Goal: Task Accomplishment & Management: Complete application form

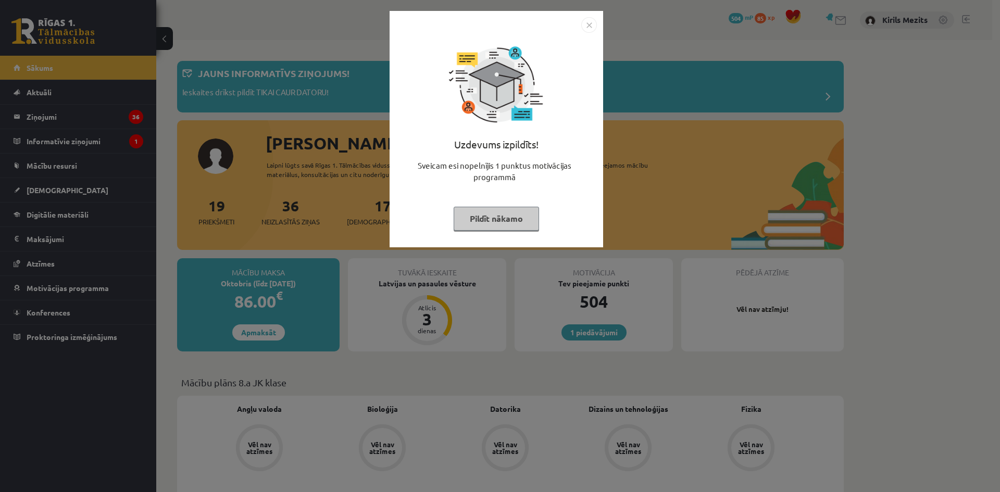
click at [485, 227] on button "Pildīt nākamo" at bounding box center [496, 219] width 85 height 24
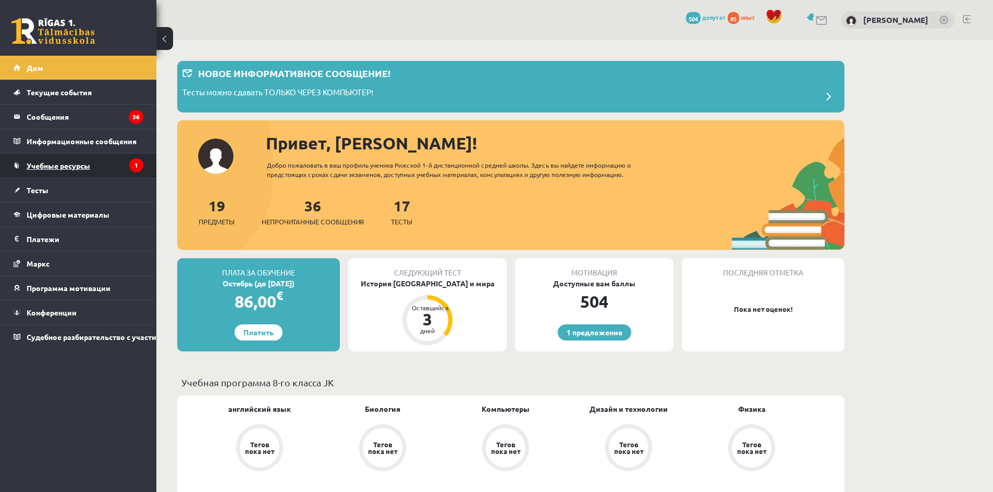
click at [101, 171] on link "Учебные ресурсы" at bounding box center [79, 166] width 130 height 24
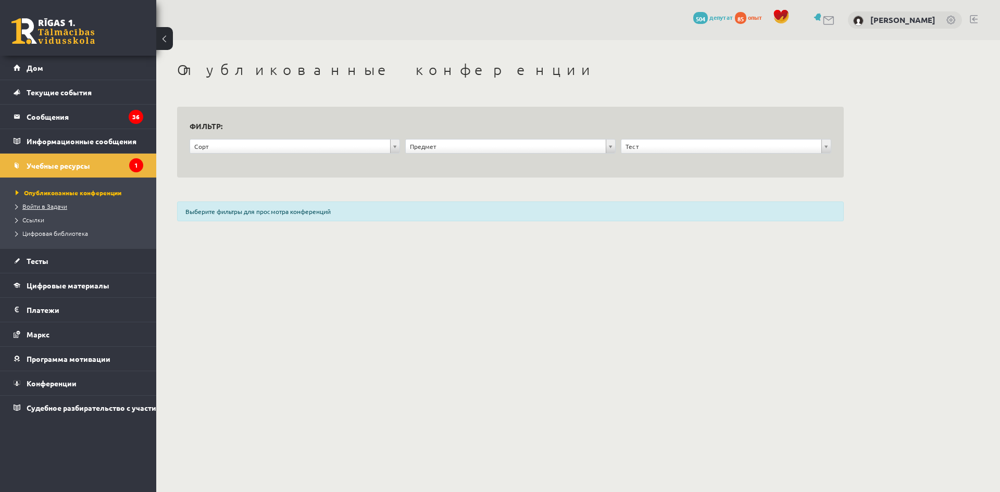
click at [58, 205] on font "Войти в Задачи" at bounding box center [44, 206] width 45 height 8
click at [69, 168] on font "Учебные ресурсы" at bounding box center [59, 165] width 64 height 9
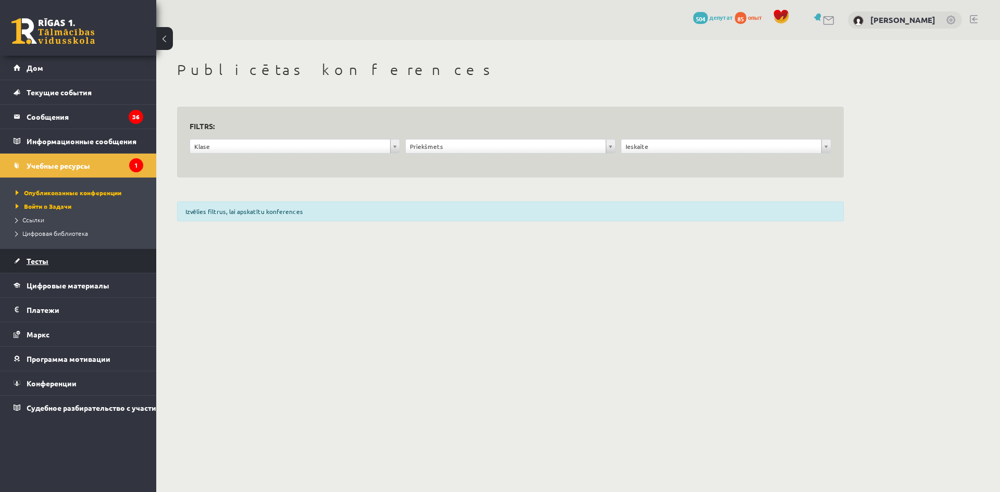
click at [38, 259] on font "Тесты" at bounding box center [38, 260] width 22 height 9
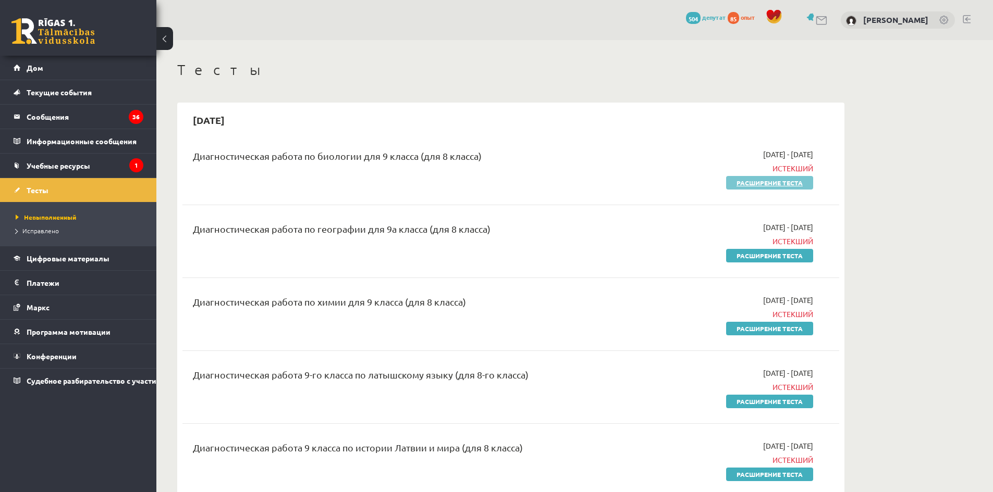
click at [765, 181] on font "Расширение теста" at bounding box center [769, 183] width 66 height 8
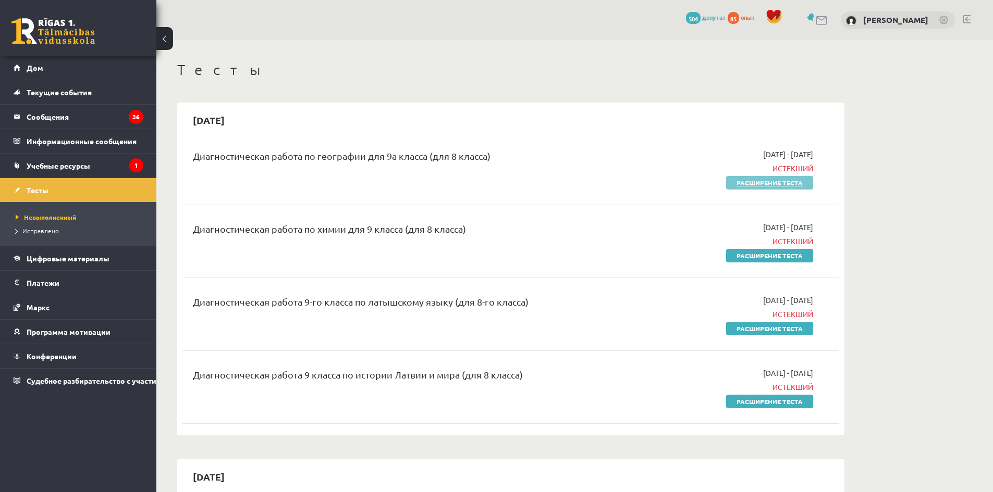
click at [767, 177] on link "Расширение теста" at bounding box center [769, 183] width 87 height 14
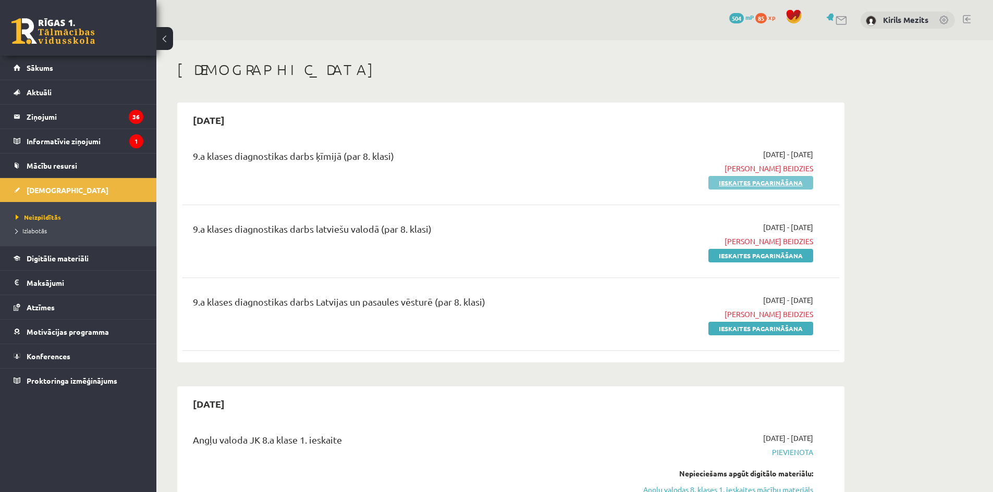
click at [767, 180] on link "Ieskaites pagarināšana" at bounding box center [760, 183] width 105 height 14
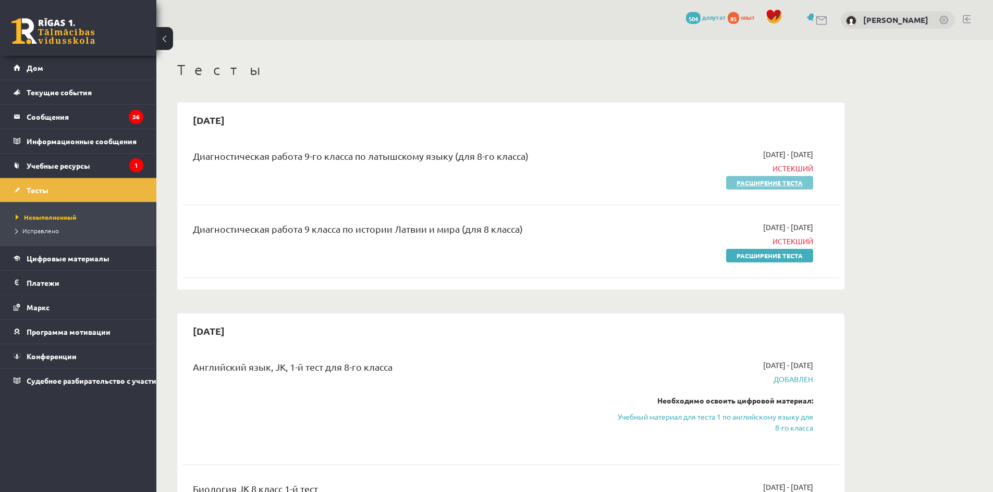
drag, startPoint x: 0, startPoint y: 0, endPoint x: 767, endPoint y: 181, distance: 788.0
click at [767, 181] on font "Расширение теста" at bounding box center [769, 183] width 66 height 8
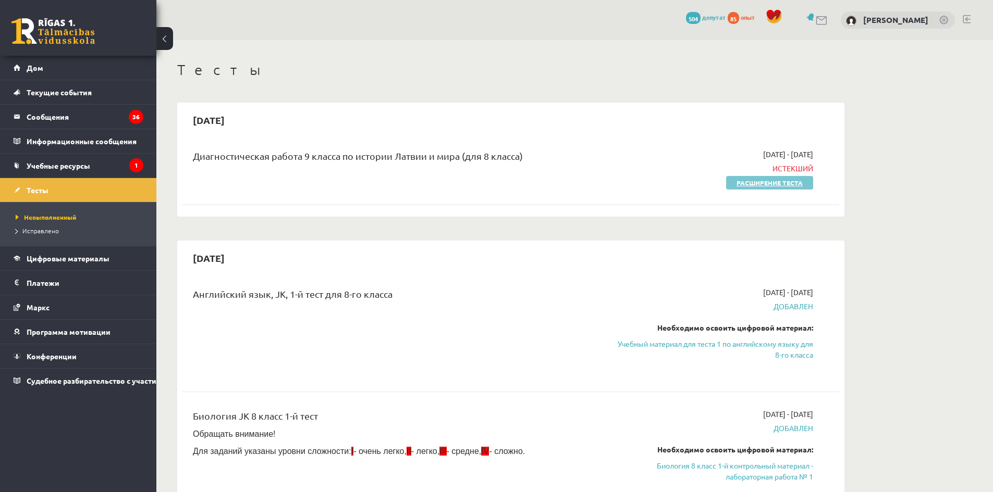
drag, startPoint x: 0, startPoint y: 0, endPoint x: 765, endPoint y: 181, distance: 786.6
click at [765, 181] on font "Расширение теста" at bounding box center [769, 183] width 66 height 8
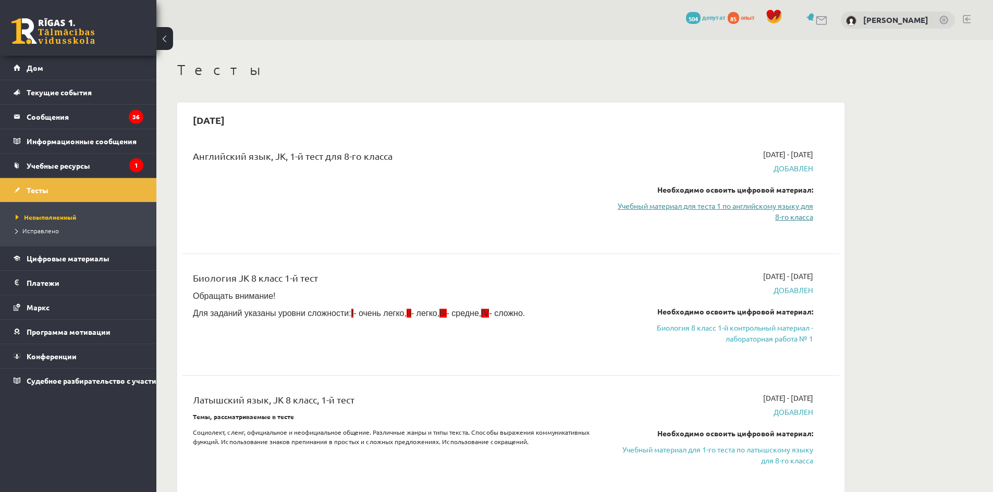
click at [779, 207] on font "Учебный материал для теста 1 по английскому языку для 8-го класса" at bounding box center [714, 211] width 195 height 20
click at [786, 206] on font "Учебный материал для теста 1 по английскому языку для 8-го класса" at bounding box center [714, 211] width 195 height 20
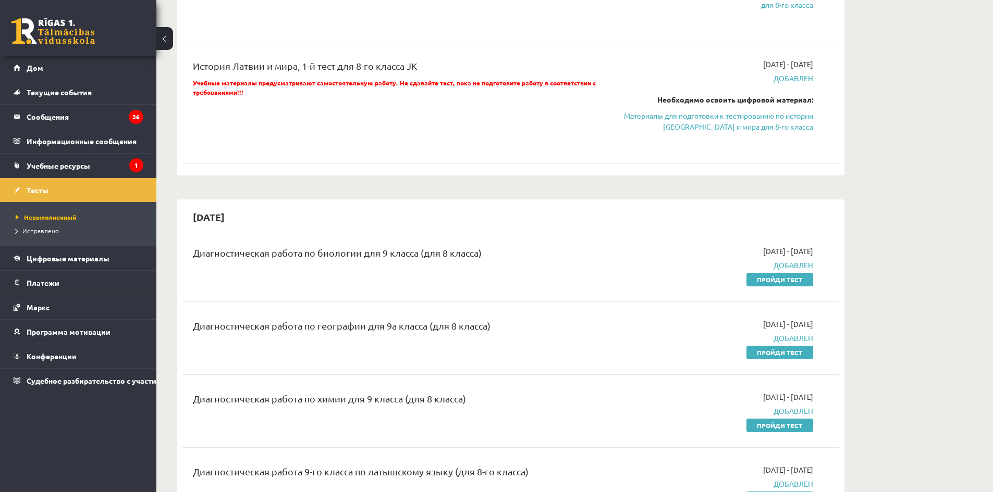
scroll to position [469, 0]
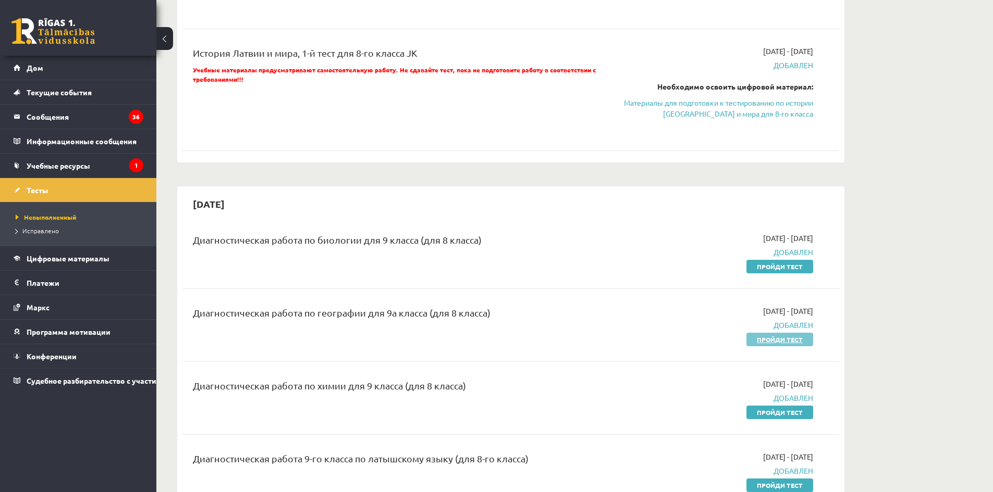
click at [774, 340] on font "Пройди тест" at bounding box center [780, 340] width 46 height 8
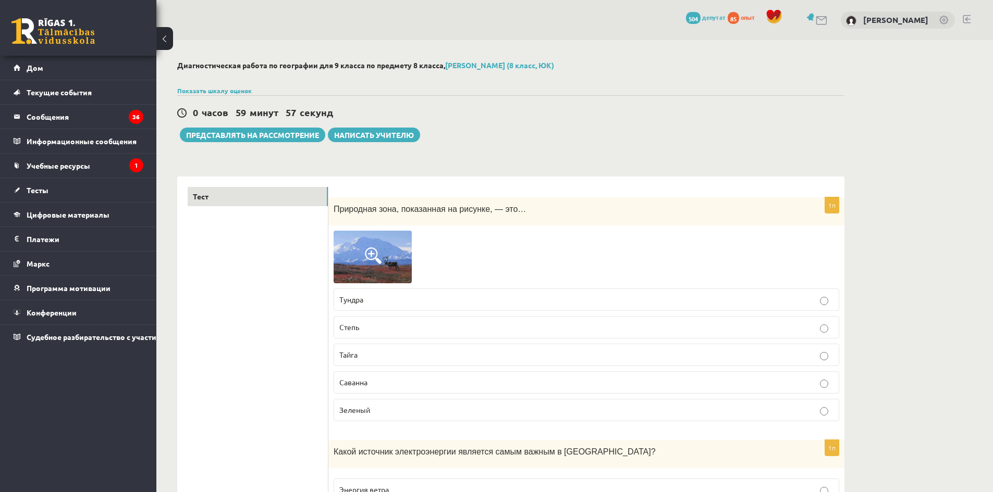
click at [386, 261] on img at bounding box center [372, 257] width 78 height 52
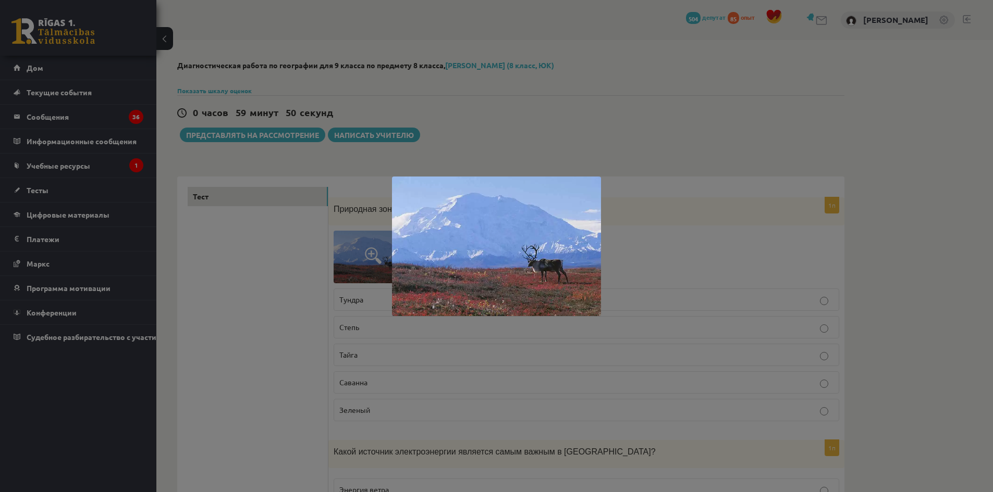
click at [372, 362] on div at bounding box center [496, 246] width 993 height 492
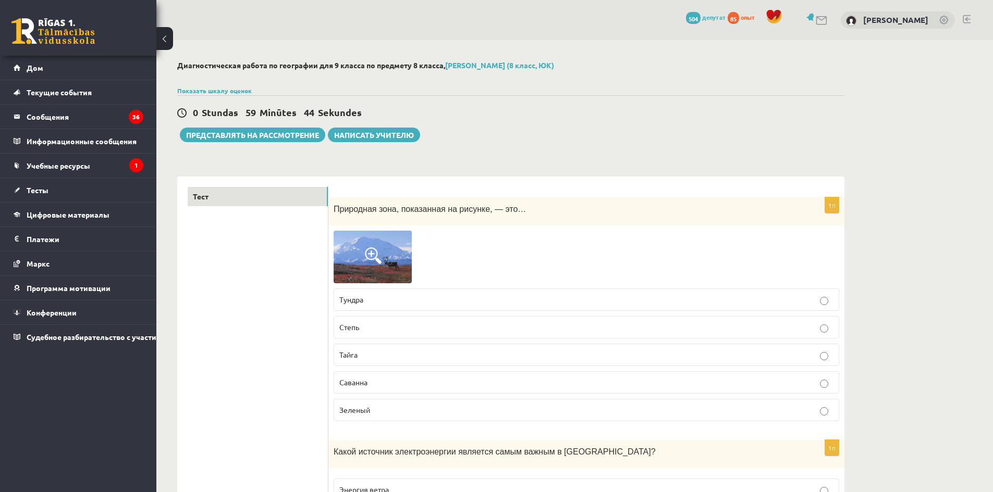
click at [423, 349] on label "Тайга" at bounding box center [585, 355] width 505 height 22
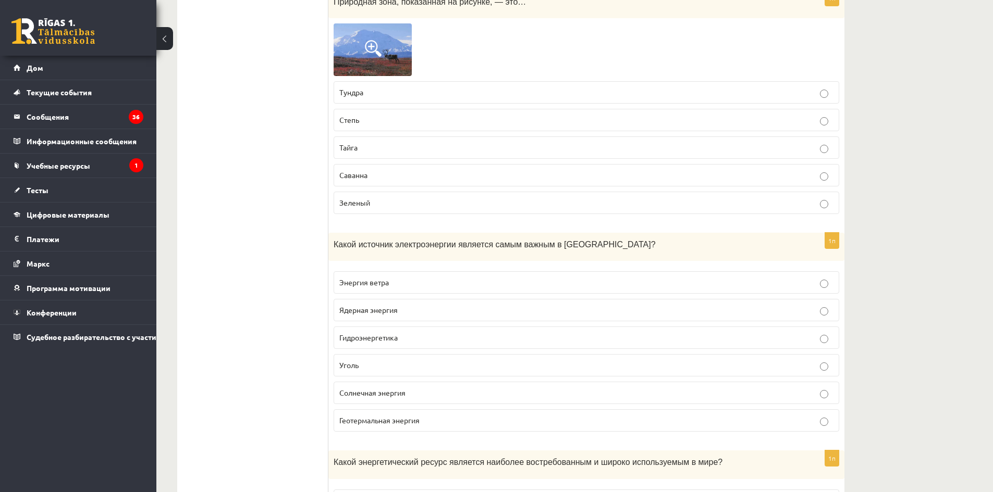
scroll to position [208, 0]
click at [417, 289] on label "Энергия ветра" at bounding box center [585, 281] width 505 height 22
click at [411, 386] on label "Солнечная энергия" at bounding box center [585, 392] width 505 height 22
click at [406, 286] on p "Энергия ветра" at bounding box center [586, 281] width 494 height 11
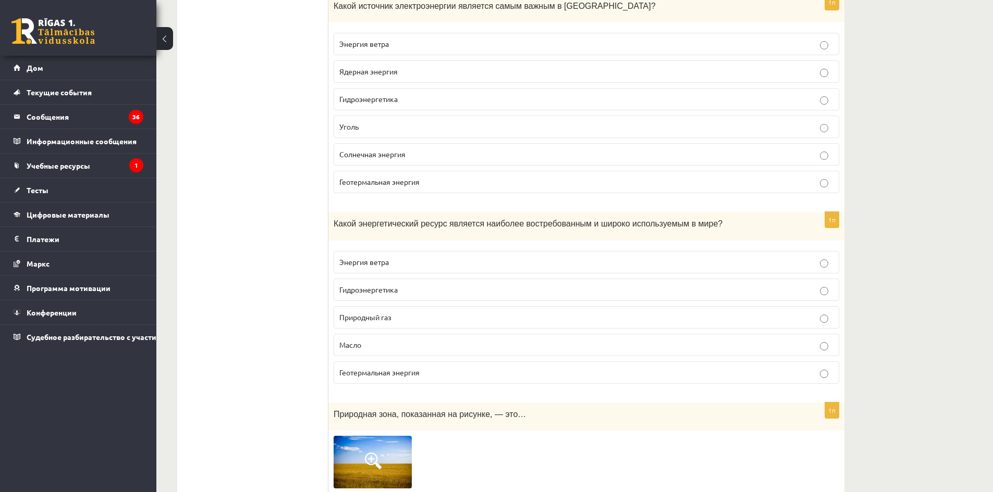
scroll to position [625, 0]
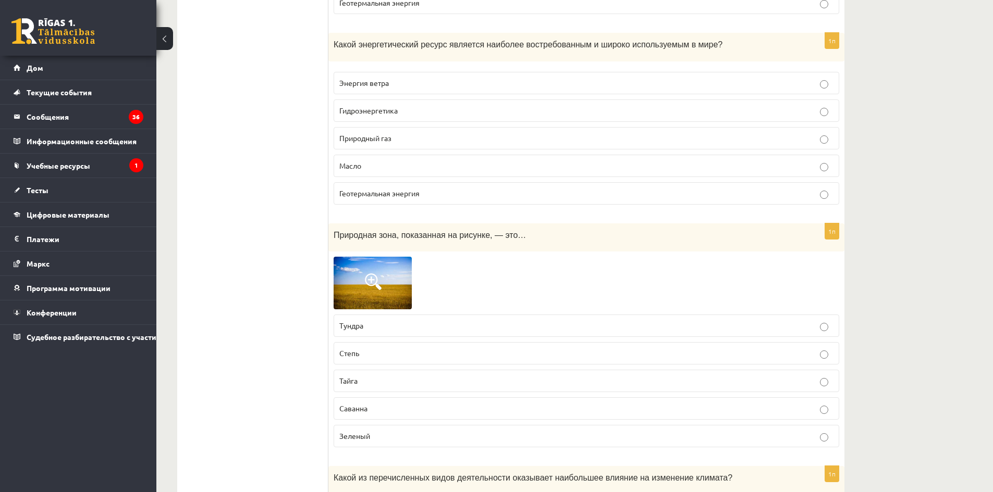
click at [379, 292] on img at bounding box center [372, 283] width 78 height 52
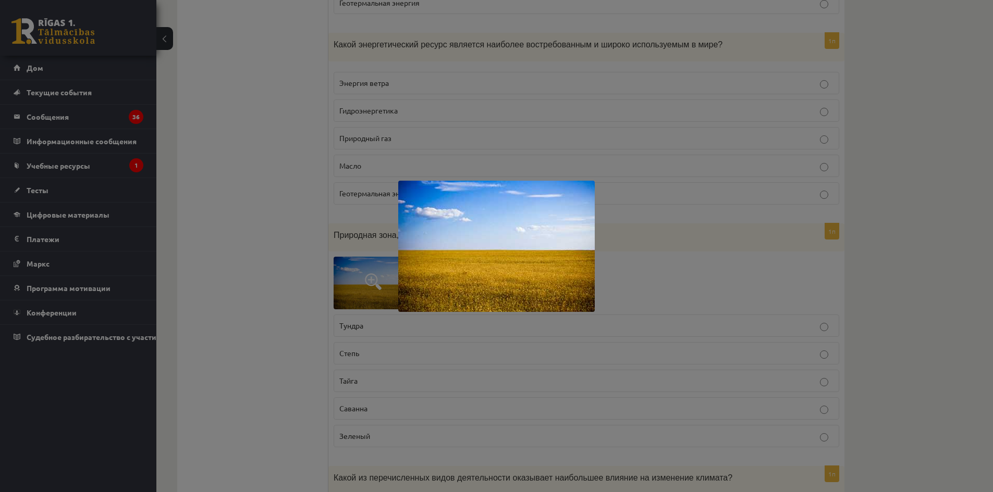
click at [372, 389] on div at bounding box center [496, 246] width 993 height 492
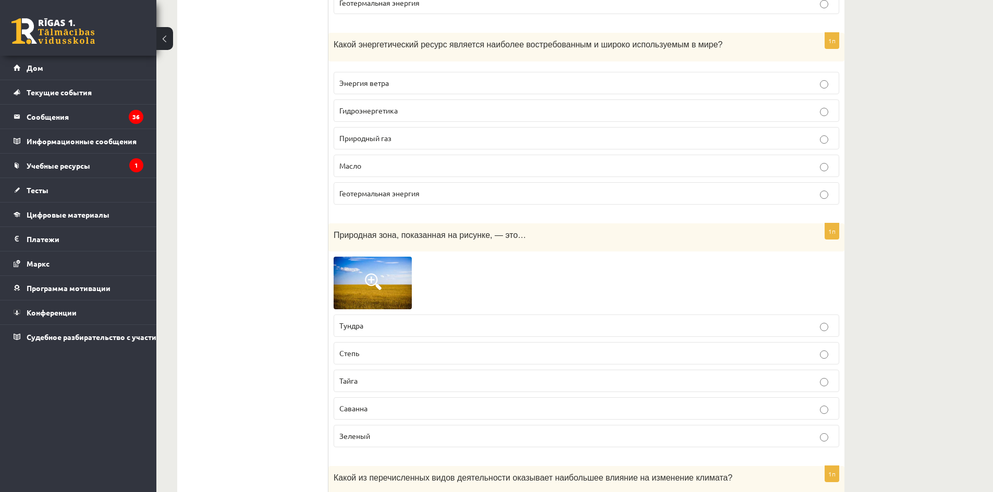
click at [385, 329] on p "Тундра" at bounding box center [586, 325] width 494 height 11
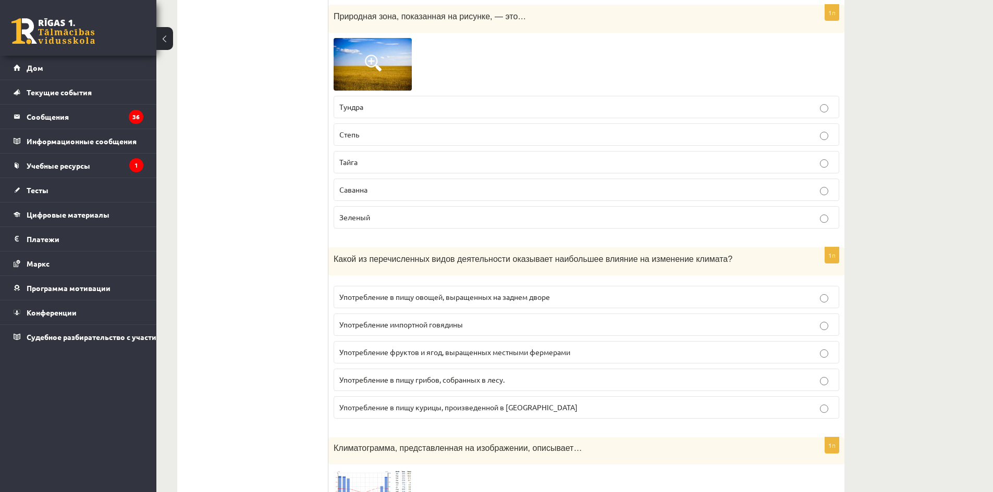
scroll to position [886, 0]
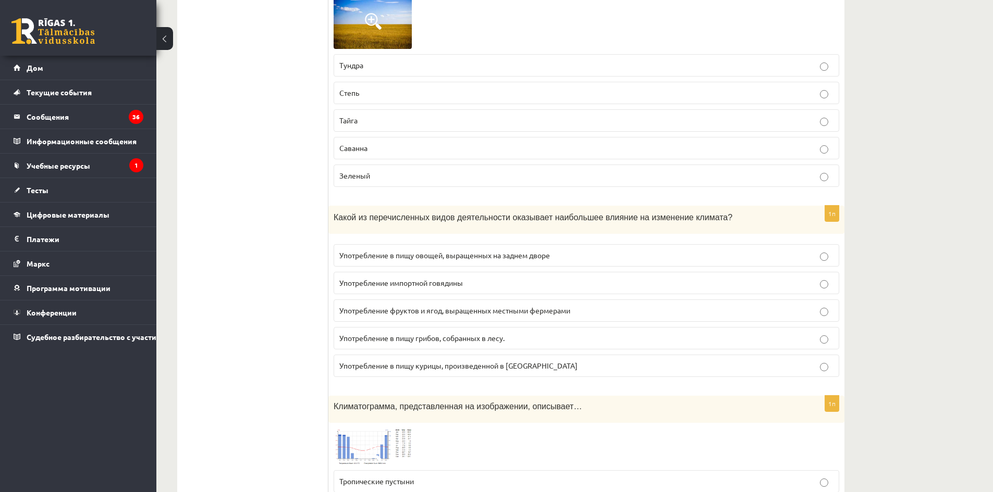
click at [358, 281] on font "Употребление импортной говядины" at bounding box center [400, 282] width 123 height 9
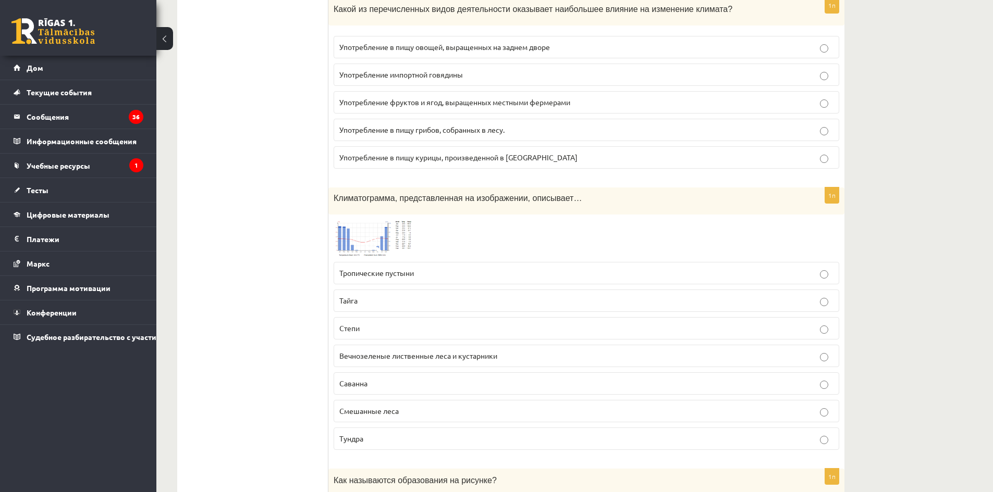
click at [369, 279] on p "Тропические пустыни" at bounding box center [586, 273] width 494 height 11
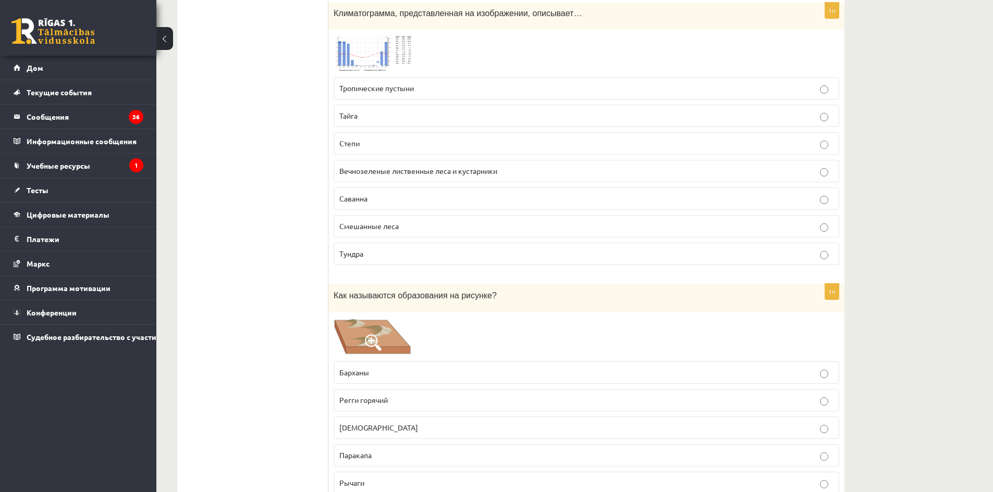
scroll to position [1303, 0]
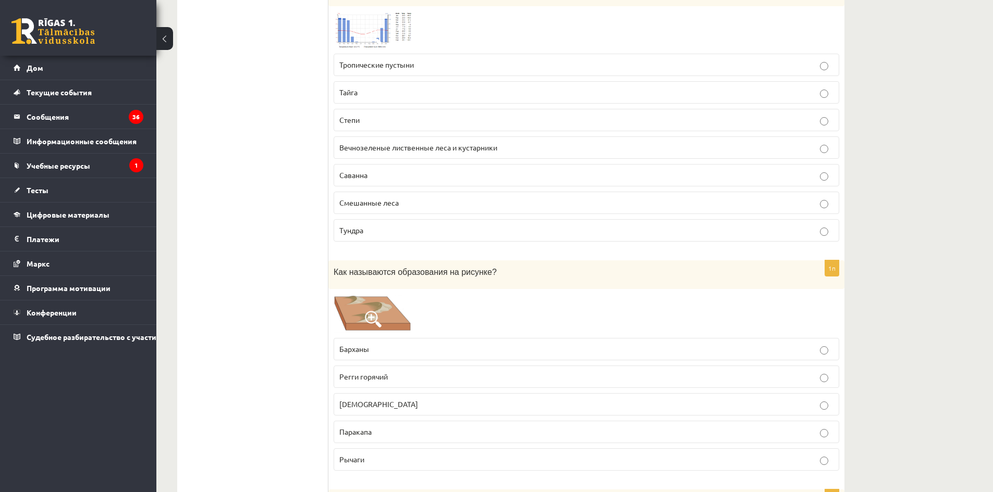
click at [383, 199] on p "Смешанные леса" at bounding box center [586, 202] width 494 height 11
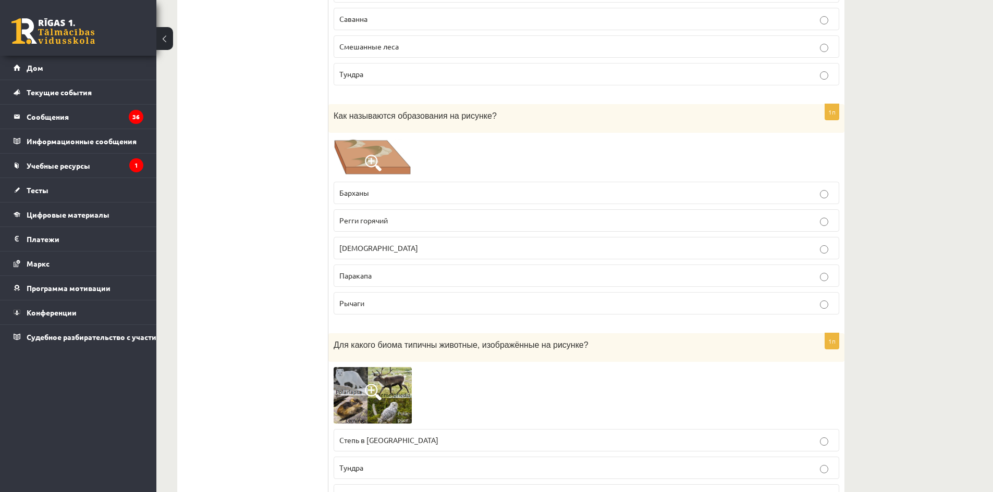
click at [399, 188] on p "Барханы" at bounding box center [586, 193] width 494 height 11
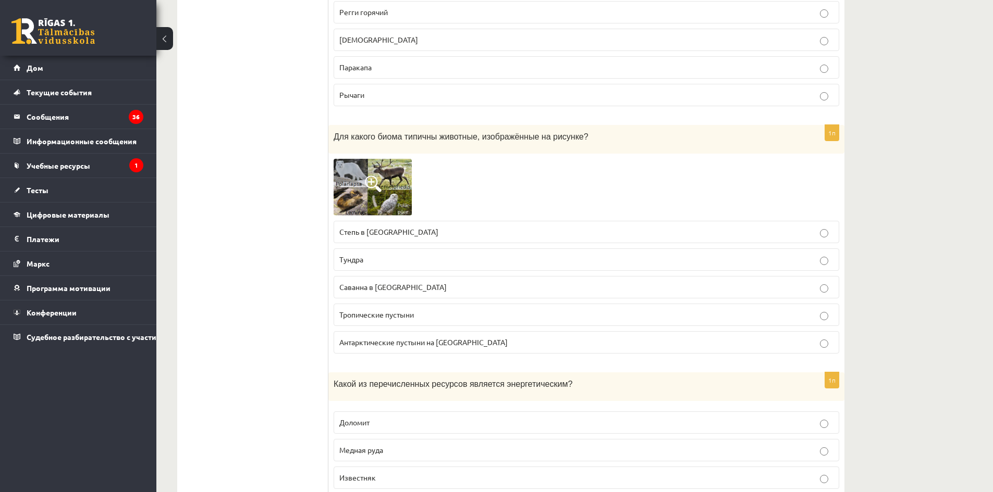
click at [405, 347] on font "Антарктические пустыни на [GEOGRAPHIC_DATA]" at bounding box center [423, 342] width 168 height 9
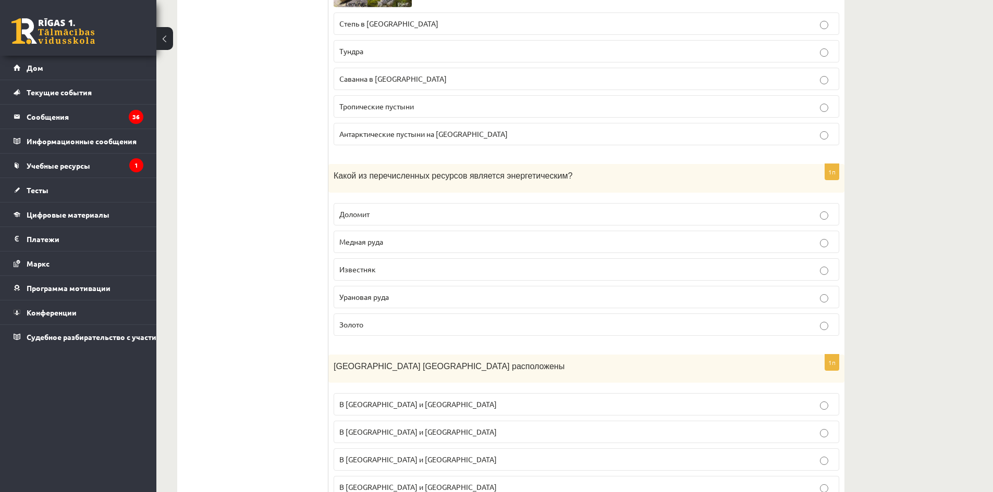
click at [406, 251] on label "Медная руда" at bounding box center [585, 242] width 505 height 22
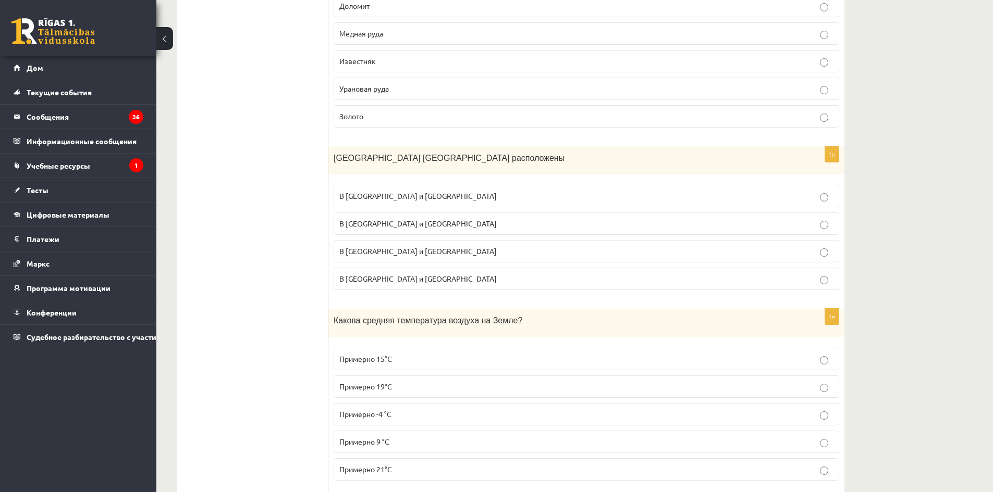
click at [405, 339] on div "1п Какова средняя температура воздуха на Земле? Примерно 15°С Примерно 19°С При…" at bounding box center [586, 399] width 516 height 180
click at [422, 240] on fieldset "В России и Канаде В Японии и Аргентине В Австралии и Польше В Бразилии и Индии" at bounding box center [585, 237] width 505 height 114
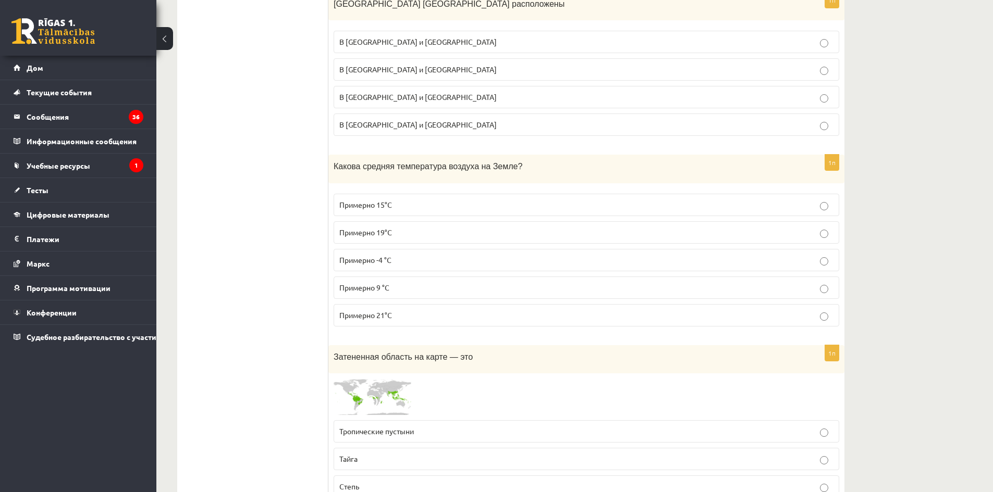
scroll to position [2240, 0]
click at [411, 69] on p "В [GEOGRAPHIC_DATA] и [GEOGRAPHIC_DATA]" at bounding box center [586, 67] width 494 height 11
click at [425, 300] on fieldset "Примерно 15°С Примерно 19°С Примерно -4 °С Примерно 9 °C Примерно 21°С" at bounding box center [585, 257] width 505 height 141
click at [432, 214] on label "Примерно 15°С" at bounding box center [585, 203] width 505 height 22
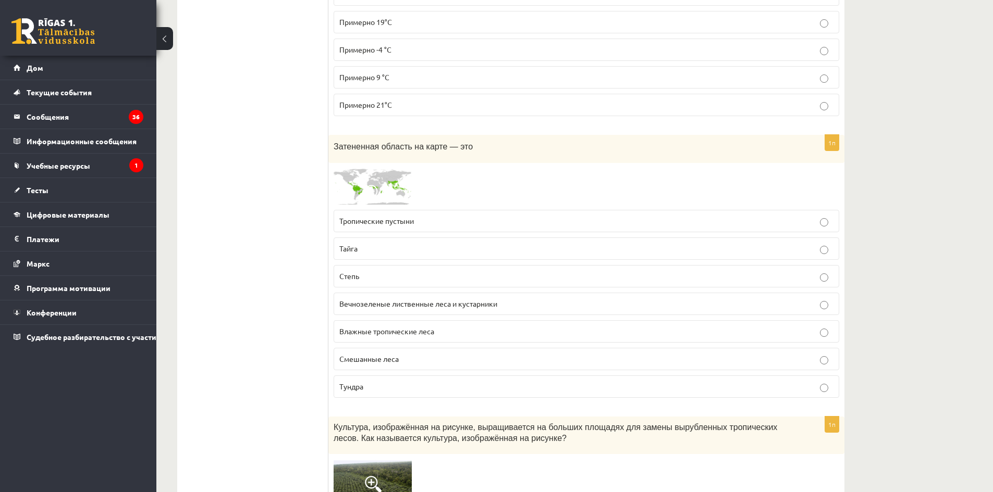
click at [410, 247] on p "Тайга" at bounding box center [586, 248] width 494 height 11
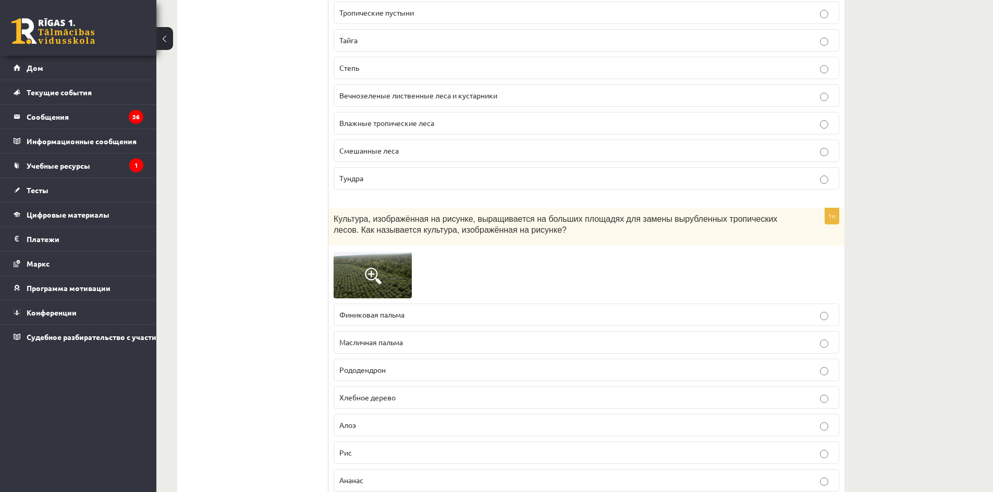
click at [431, 349] on label "Масличная пальма" at bounding box center [585, 342] width 505 height 22
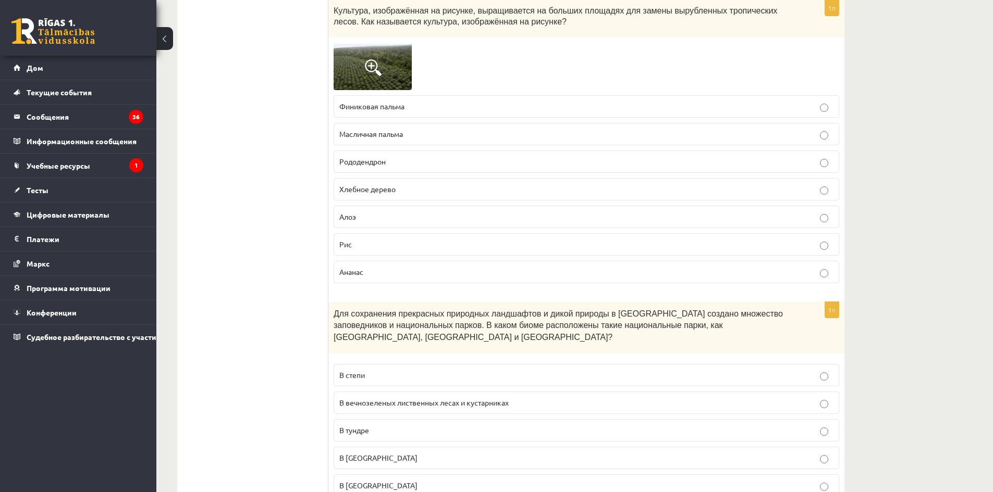
click at [437, 392] on label "В вечнозеленых лиственных лесах и кустарниках" at bounding box center [585, 403] width 505 height 22
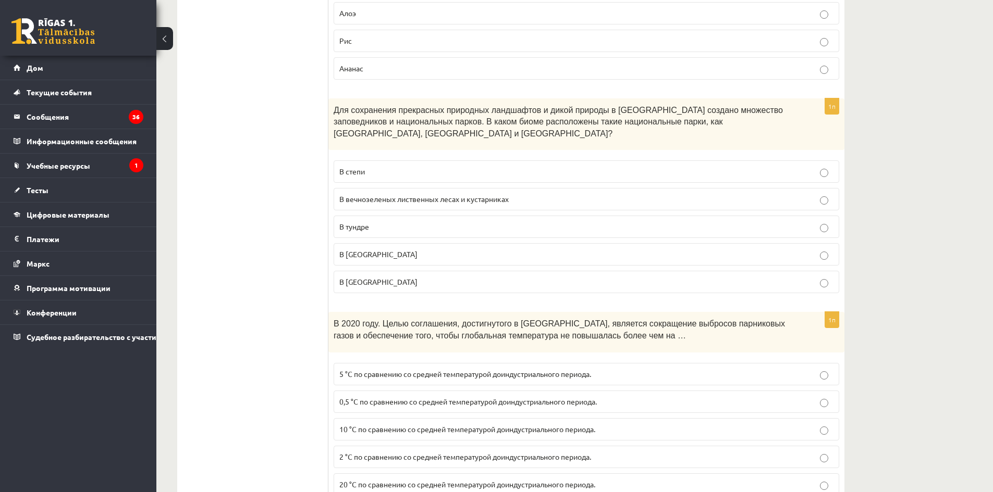
scroll to position [3126, 0]
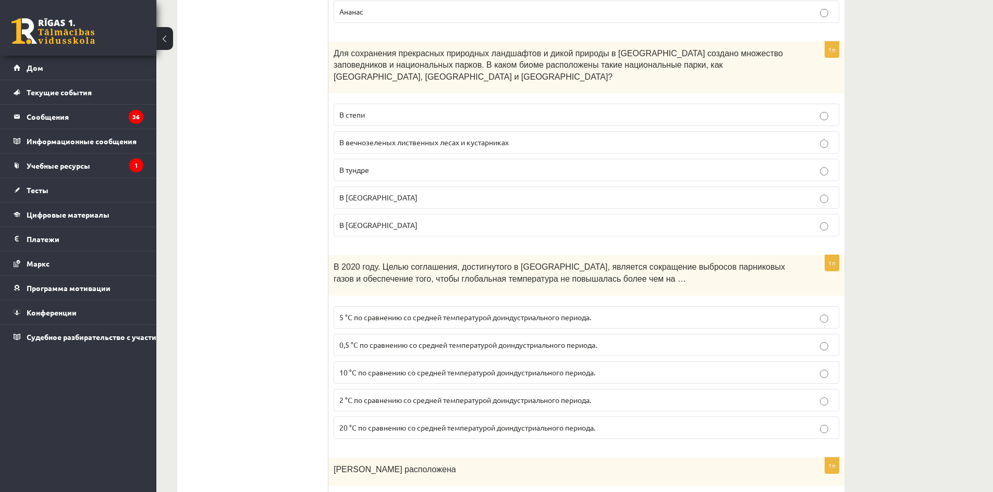
click at [431, 255] on div "В 2020 году. Целью соглашения, достигнутого в [GEOGRAPHIC_DATA], является сокра…" at bounding box center [586, 275] width 516 height 40
click at [430, 220] on label "В [GEOGRAPHIC_DATA]" at bounding box center [585, 225] width 505 height 22
click at [447, 372] on label "10 °C по сравнению со средней температурой доиндустриального периода." at bounding box center [585, 373] width 505 height 22
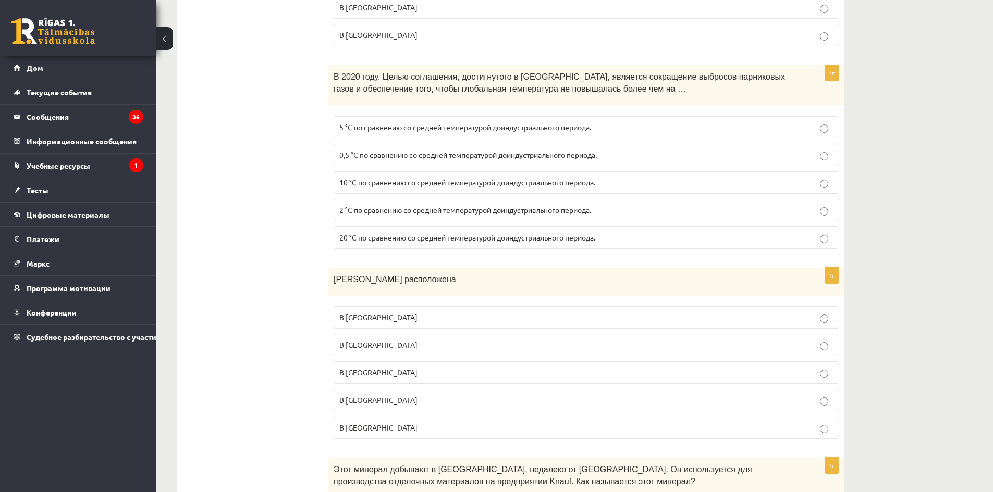
scroll to position [3387, 0]
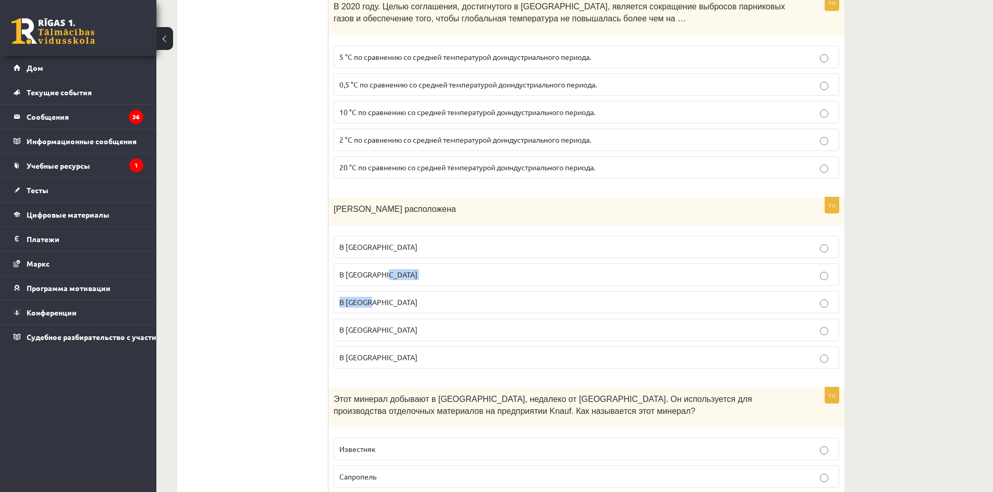
click at [426, 265] on fieldset "В Северной Америке В Антарктиде В Африке В Азии В Австралии" at bounding box center [585, 301] width 505 height 141
click at [429, 332] on fieldset "В Северной Америке В Антарктиде В Африке В Азии В Австралии" at bounding box center [585, 301] width 505 height 141
click at [426, 346] on label "В [GEOGRAPHIC_DATA]" at bounding box center [585, 357] width 505 height 22
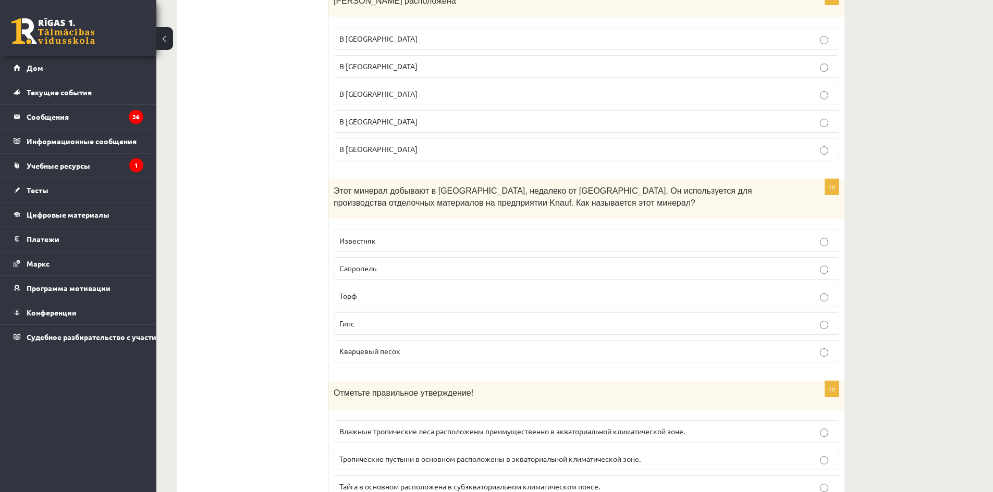
click at [402, 257] on label "Сапропель" at bounding box center [585, 268] width 505 height 22
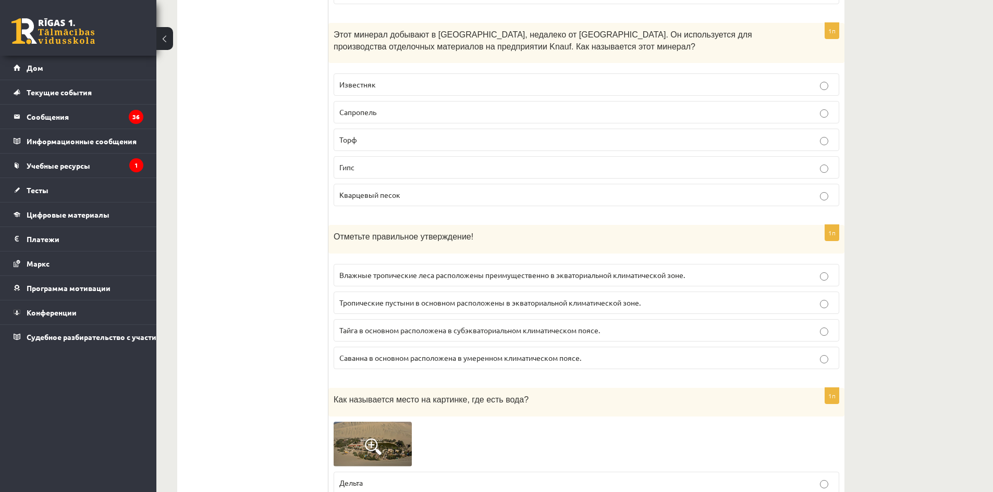
click at [394, 298] on font "Тропические пустыни в основном расположены в экваториальной климатической зоне." at bounding box center [489, 302] width 301 height 9
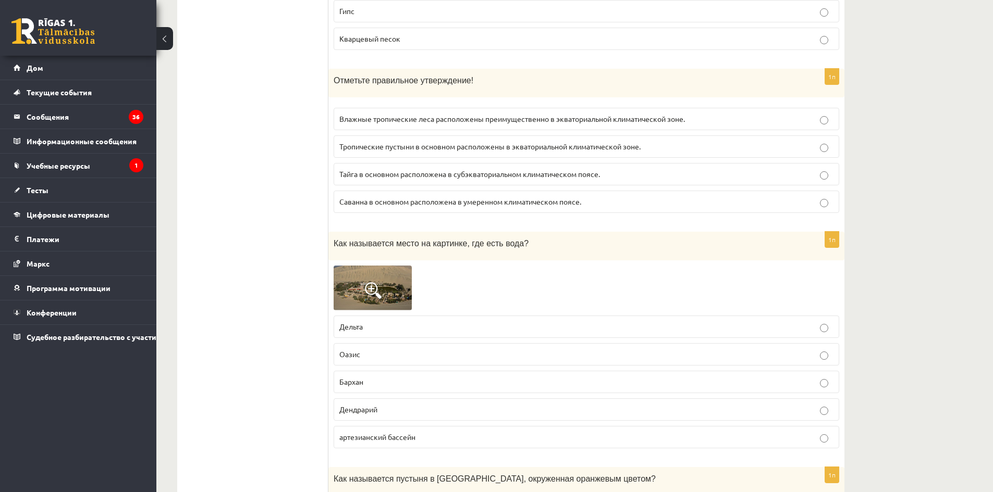
click at [411, 377] on p "Бархан" at bounding box center [586, 382] width 494 height 11
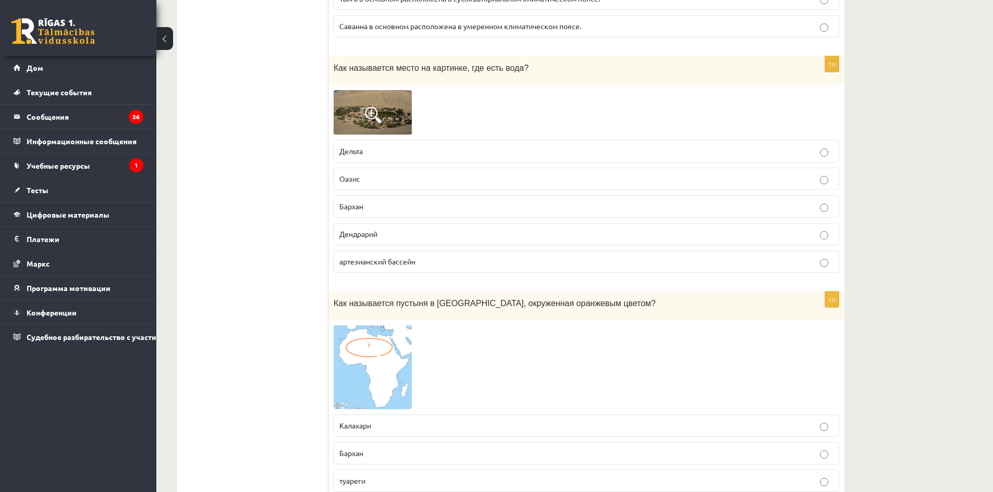
scroll to position [4116, 0]
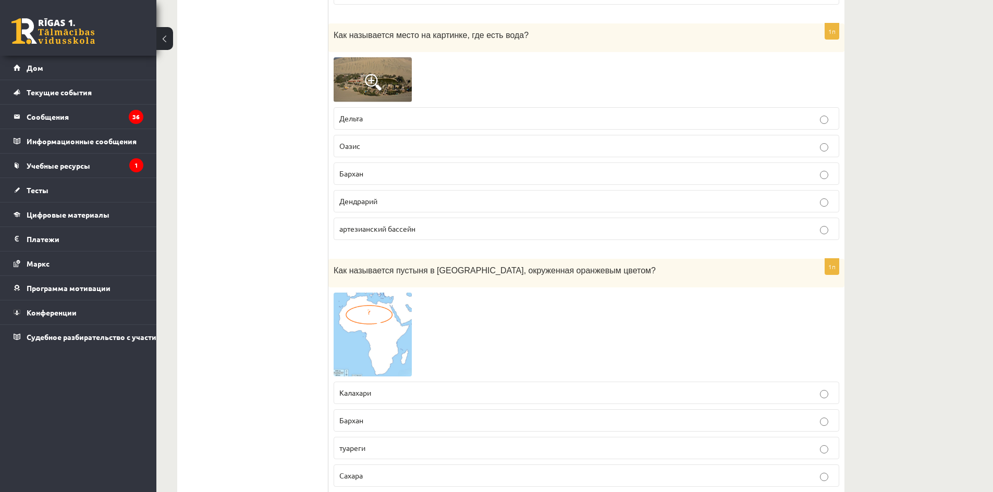
click at [407, 358] on img at bounding box center [372, 335] width 78 height 84
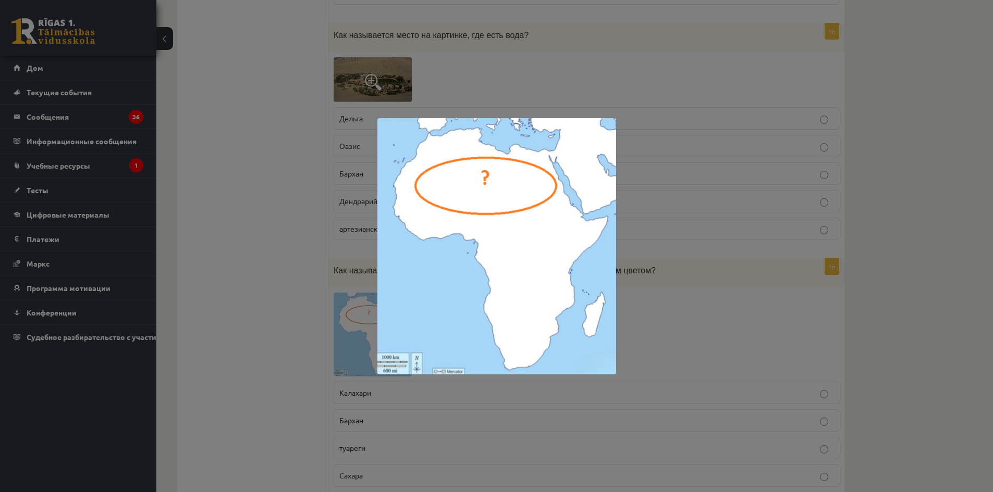
click at [427, 410] on div at bounding box center [496, 246] width 993 height 492
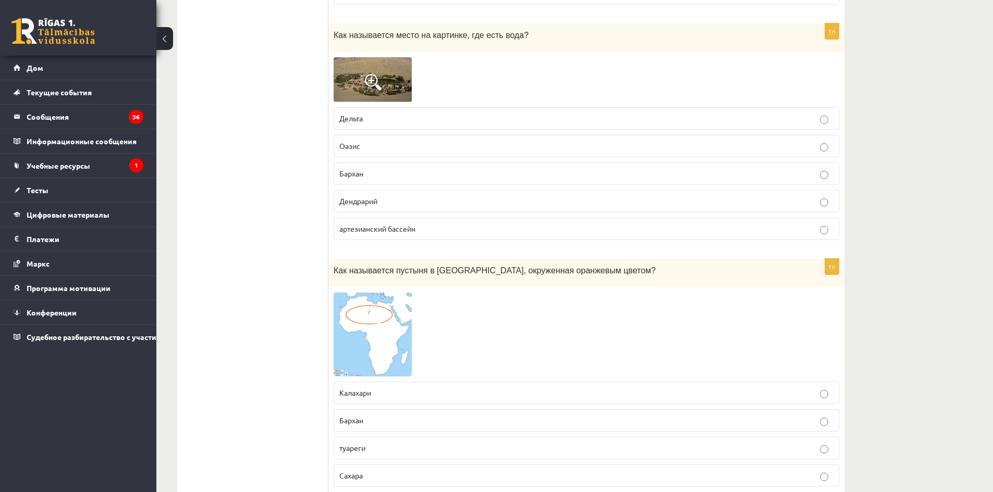
click at [482, 471] on p "Сахара" at bounding box center [586, 476] width 494 height 11
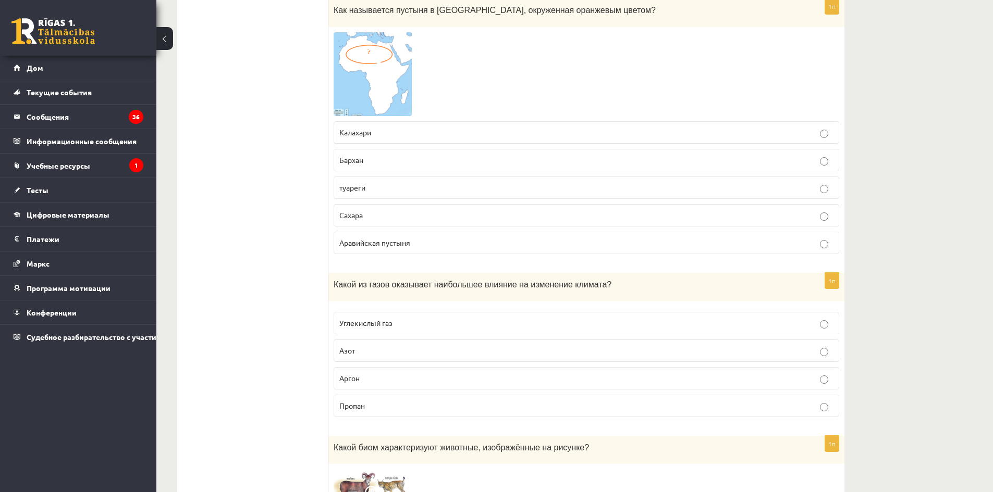
click at [434, 377] on label "Аргон" at bounding box center [585, 378] width 505 height 22
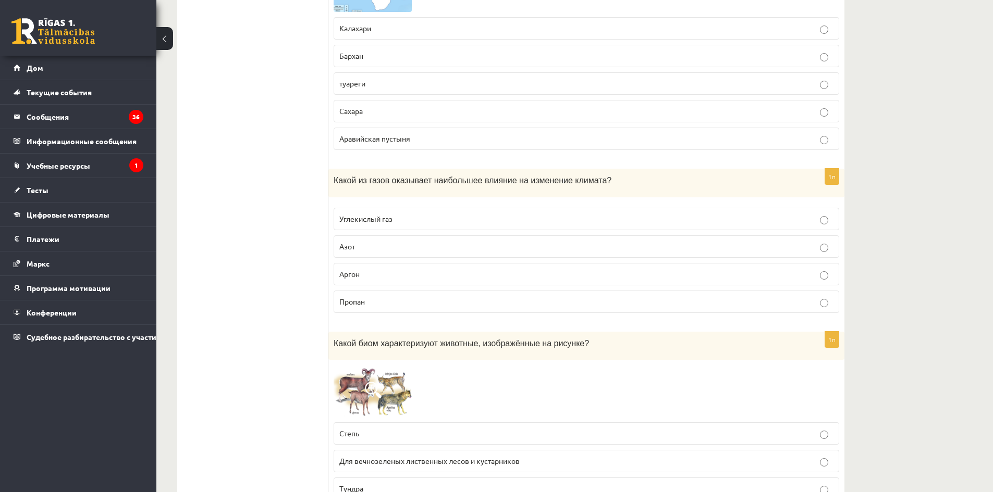
click at [525, 428] on p "Степь" at bounding box center [586, 433] width 494 height 11
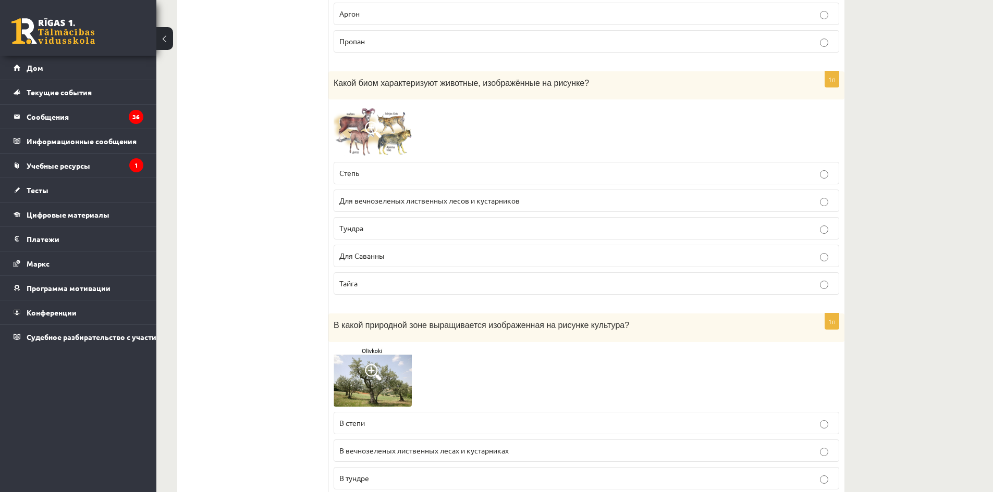
click at [388, 418] on p "В степи" at bounding box center [586, 423] width 494 height 11
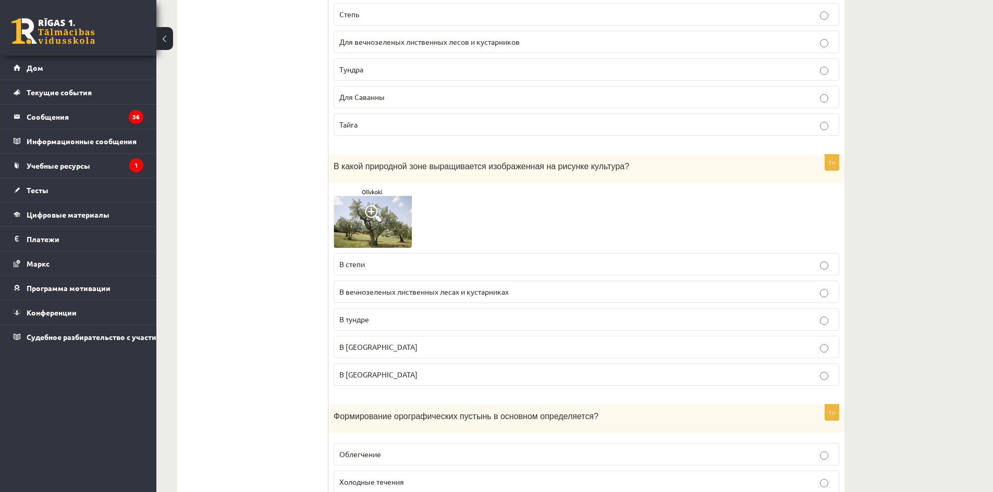
scroll to position [5002, 0]
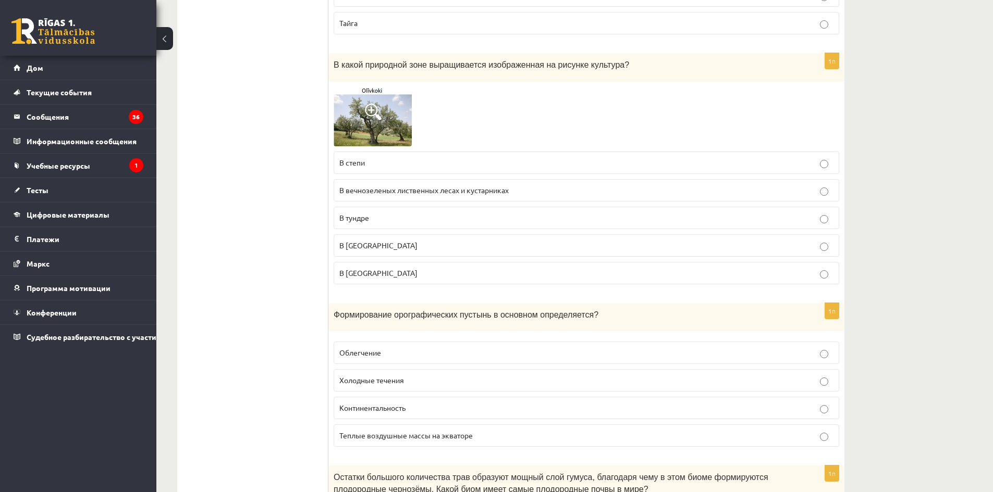
click at [668, 436] on fieldset "Облегчение Холодные течения Континентальность Теплые воздушные массы на экваторе" at bounding box center [585, 394] width 505 height 114
click at [657, 397] on label "Континентальность" at bounding box center [585, 408] width 505 height 22
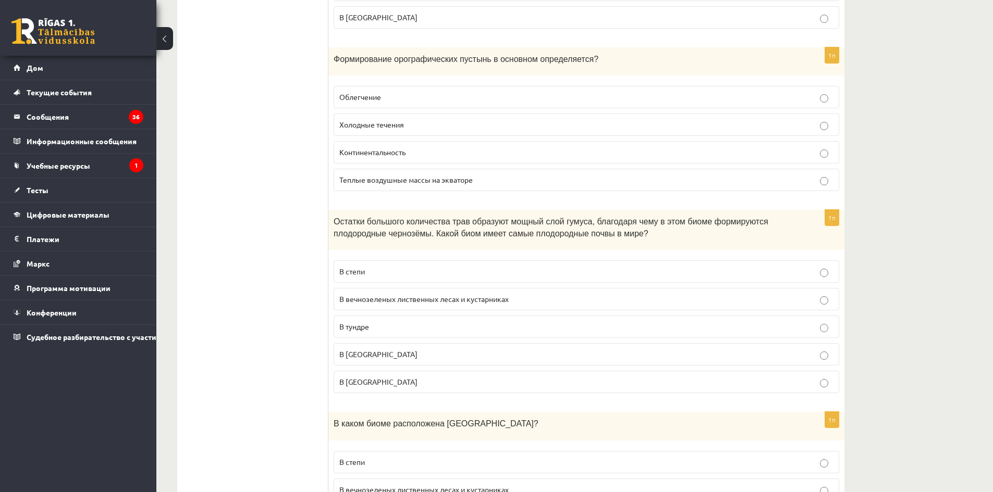
scroll to position [5263, 0]
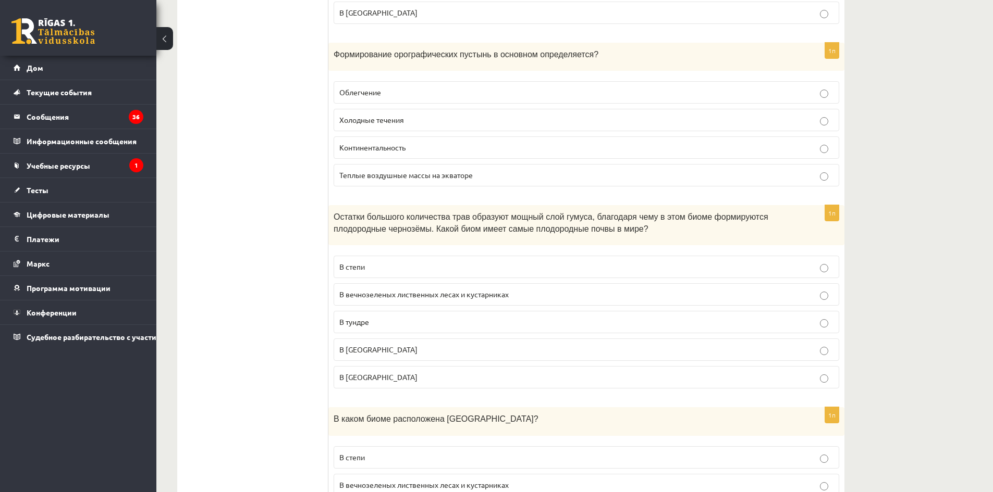
click at [496, 325] on fieldset "В степи В вечнозеленых лиственных лесах и кустарниках В тундре В Саванне В тайге" at bounding box center [585, 321] width 505 height 141
click at [494, 317] on p "В тундре" at bounding box center [586, 322] width 494 height 11
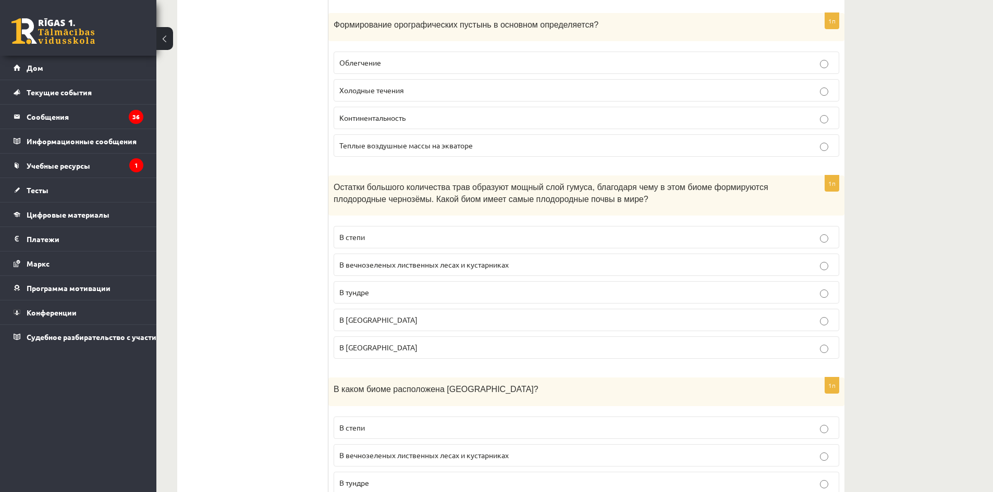
scroll to position [5471, 0]
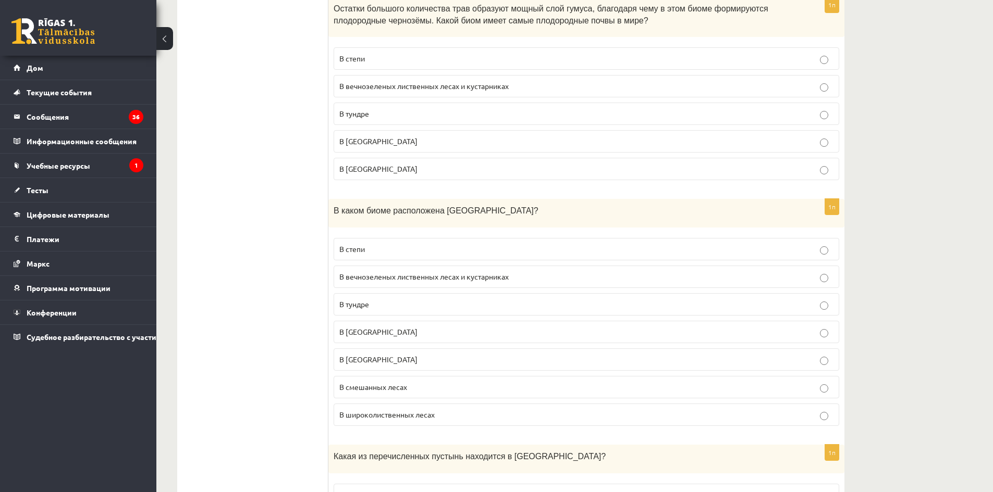
click at [511, 355] on label "В [GEOGRAPHIC_DATA]" at bounding box center [585, 360] width 505 height 22
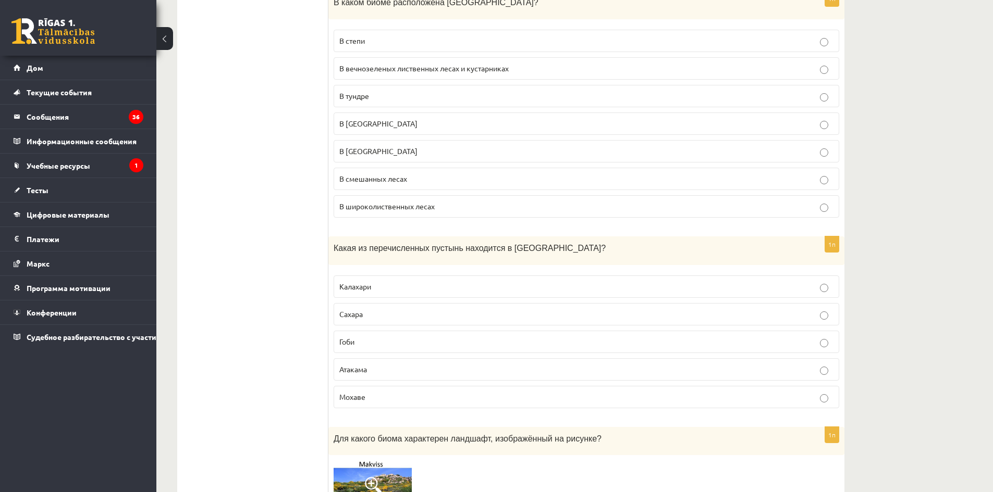
click at [397, 283] on label "Калахари" at bounding box center [585, 287] width 505 height 22
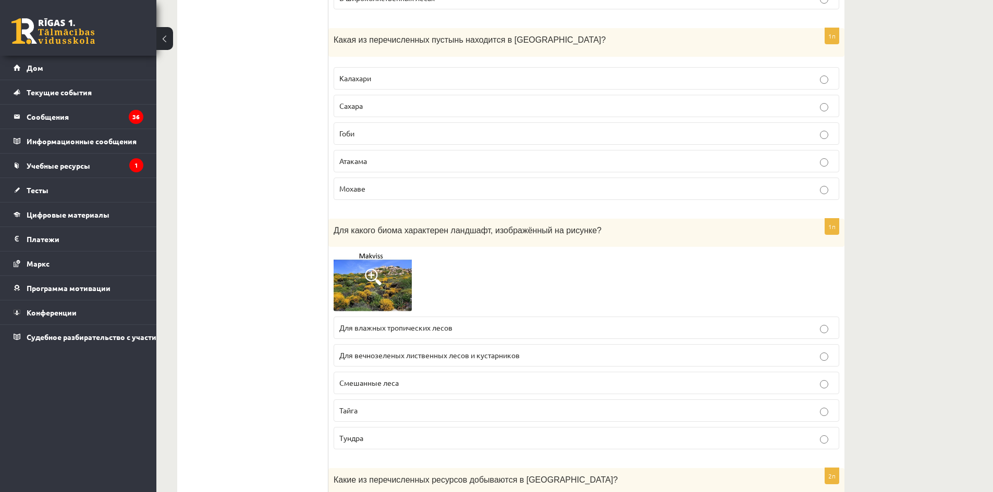
click at [416, 359] on fieldset "Для влажных тропических лесов Для вечнозеленых лиственных лесов и кустарников С…" at bounding box center [585, 382] width 505 height 141
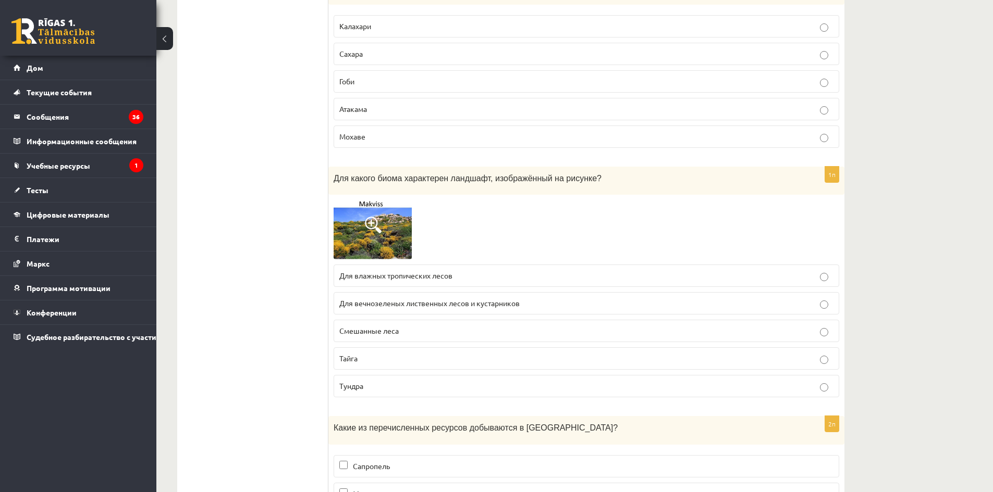
click at [457, 381] on p "Тундра" at bounding box center [586, 386] width 494 height 11
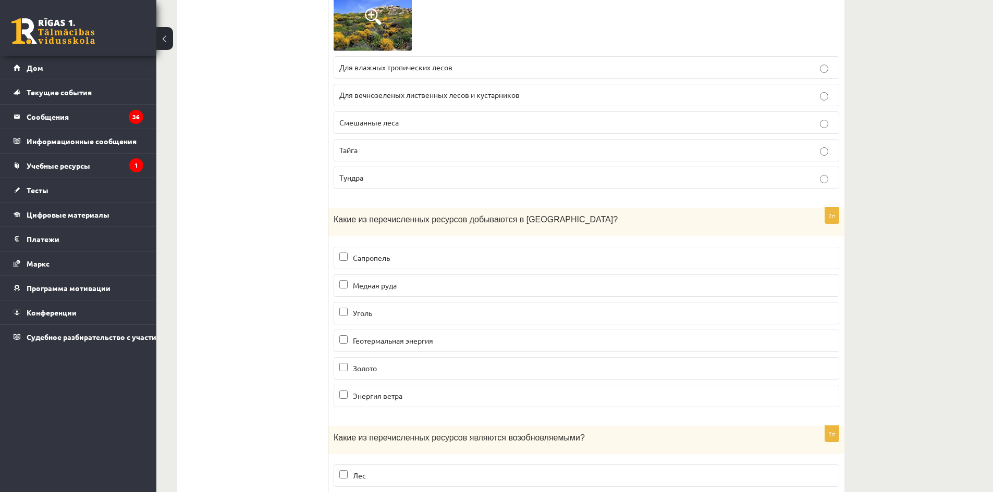
click at [389, 275] on label "Медная руда" at bounding box center [585, 286] width 505 height 22
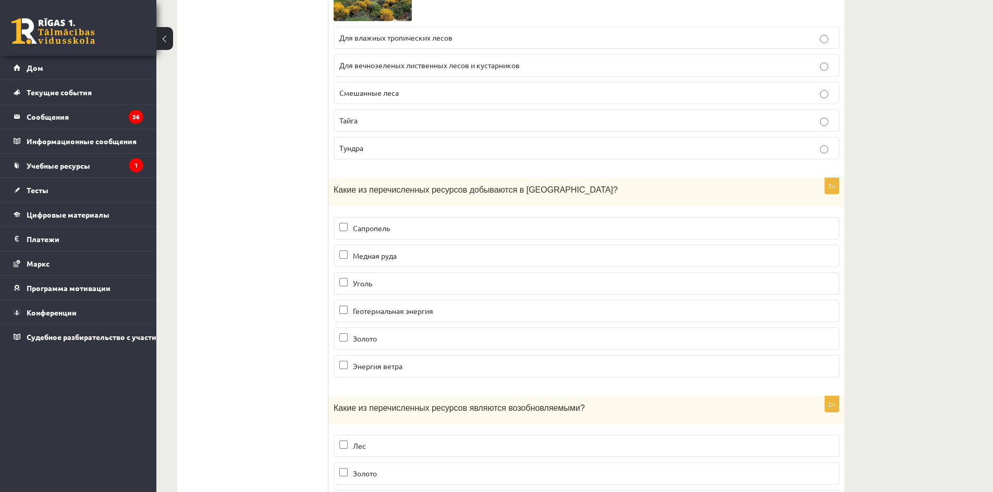
scroll to position [6282, 0]
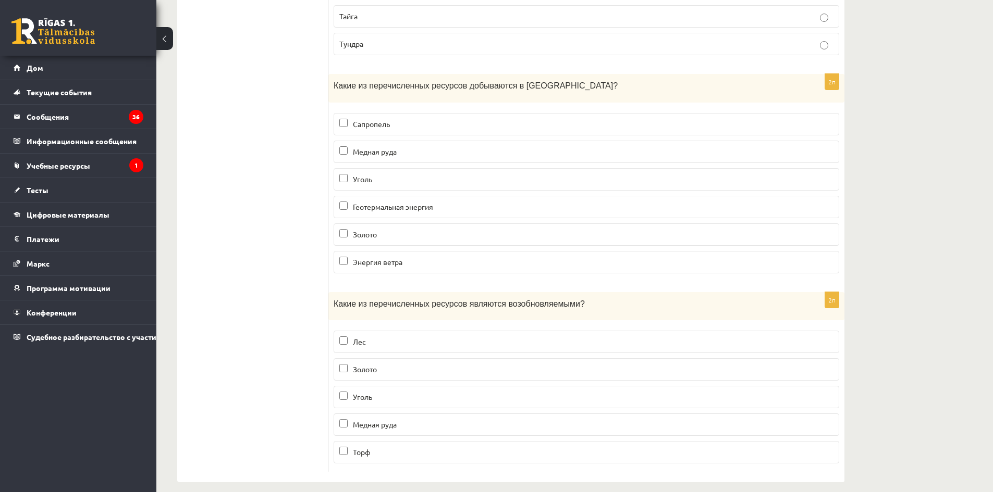
click at [405, 366] on label "Золото" at bounding box center [585, 369] width 505 height 22
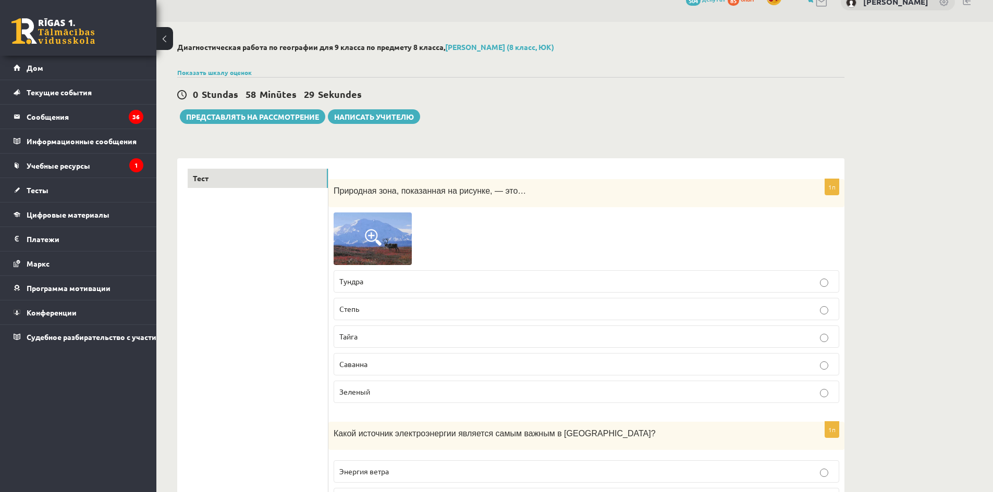
scroll to position [0, 0]
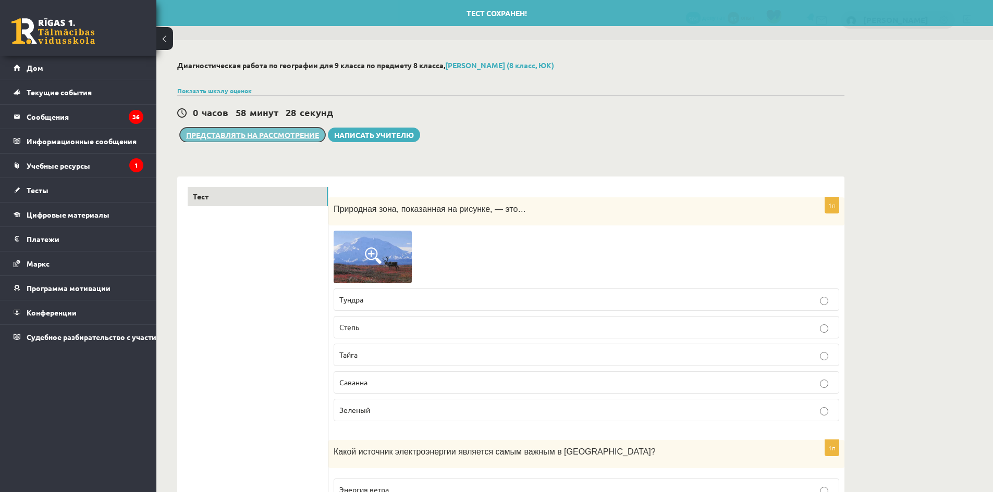
click at [304, 139] on font "Представлять на рассмотрение" at bounding box center [252, 134] width 133 height 9
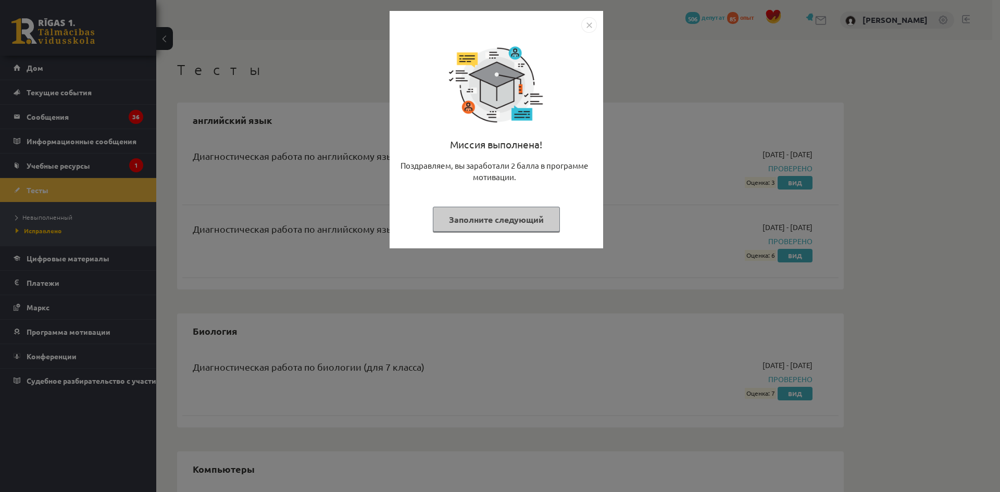
click at [505, 220] on font "Заполните следующий" at bounding box center [496, 219] width 95 height 11
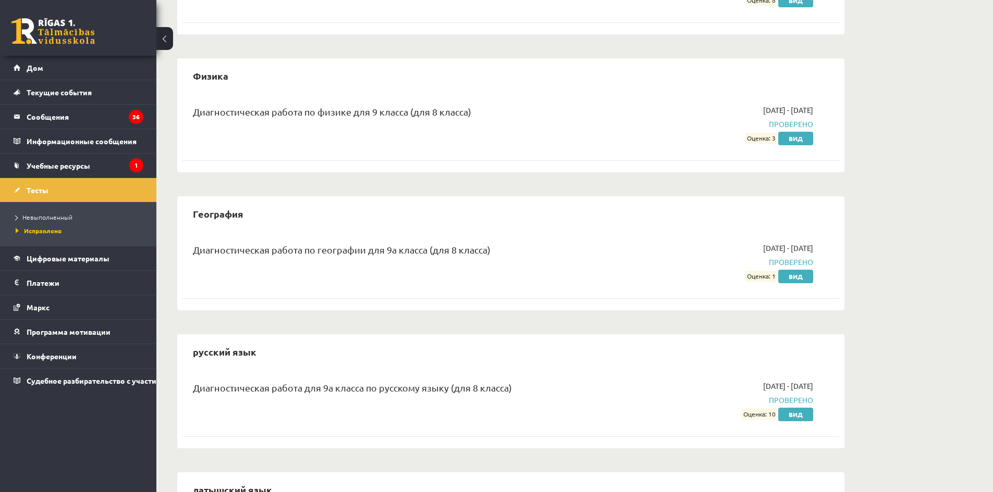
scroll to position [677, 0]
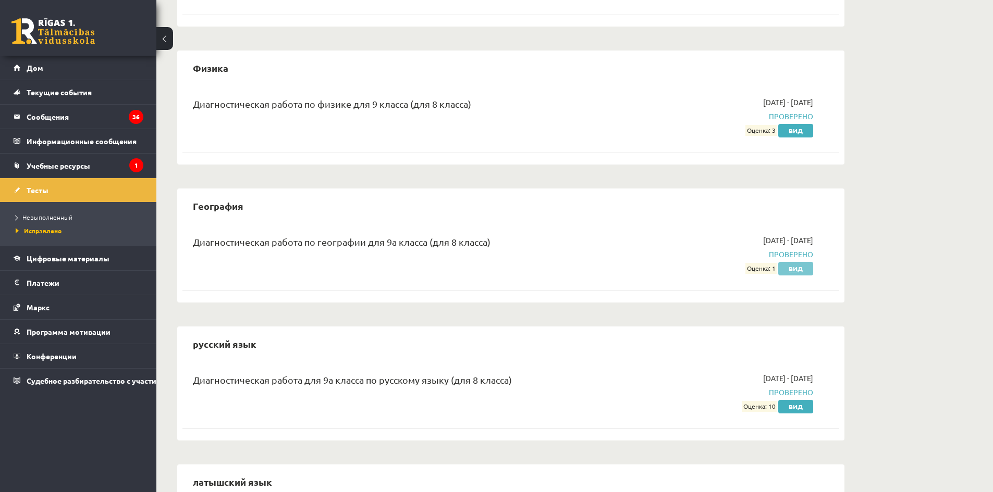
click at [786, 270] on link "Вид" at bounding box center [795, 269] width 35 height 14
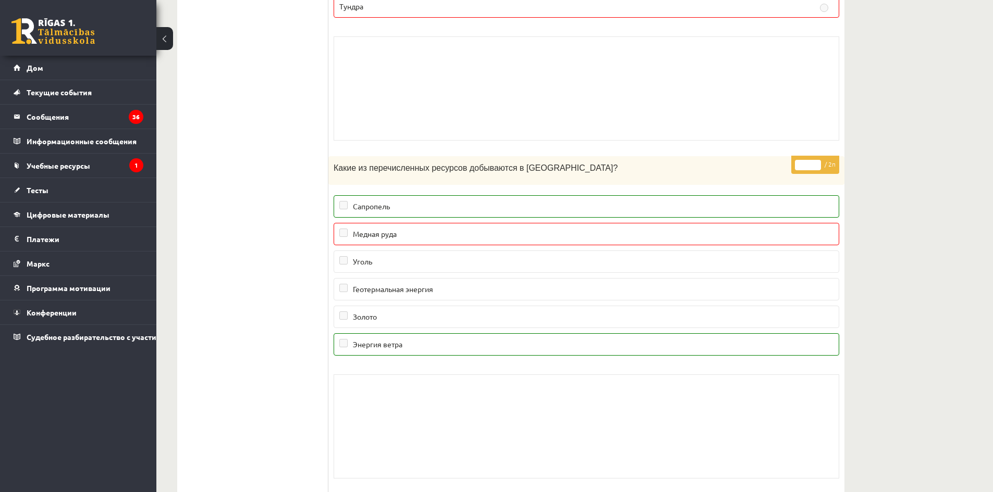
scroll to position [9857, 0]
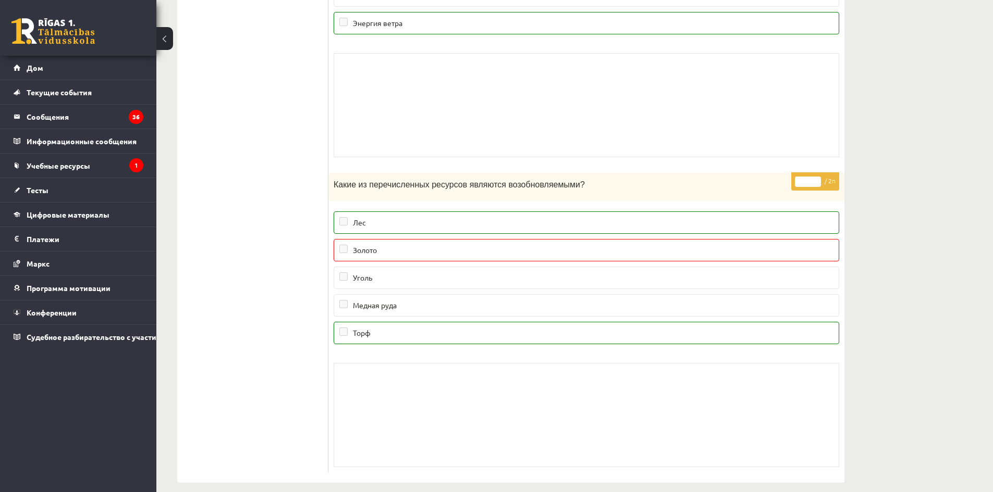
click at [162, 32] on button at bounding box center [164, 38] width 17 height 23
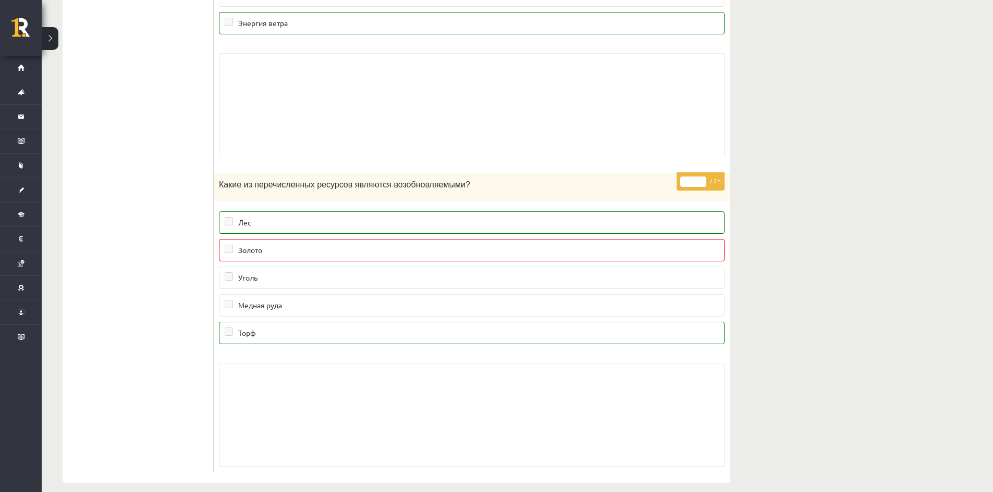
click at [55, 44] on button at bounding box center [50, 38] width 17 height 23
